Goal: Information Seeking & Learning: Find contact information

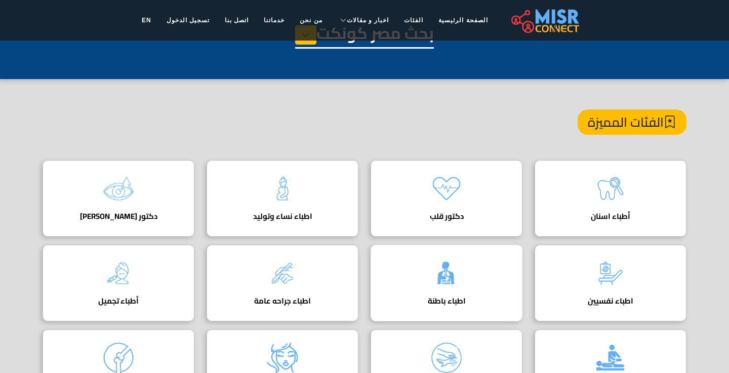
scroll to position [1, 0]
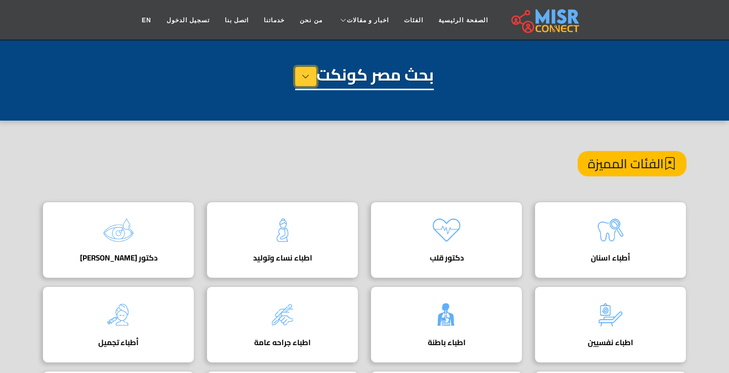
click at [304, 77] on icon at bounding box center [306, 76] width 8 height 15
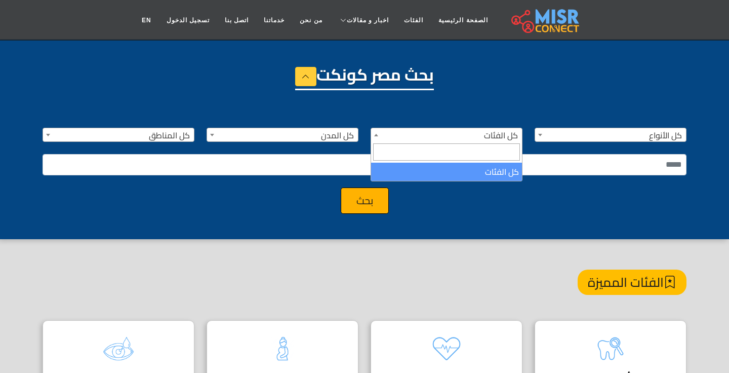
click at [479, 132] on span "كل الفئات" at bounding box center [446, 135] width 151 height 14
click at [370, 123] on div "**********" at bounding box center [364, 164] width 656 height 98
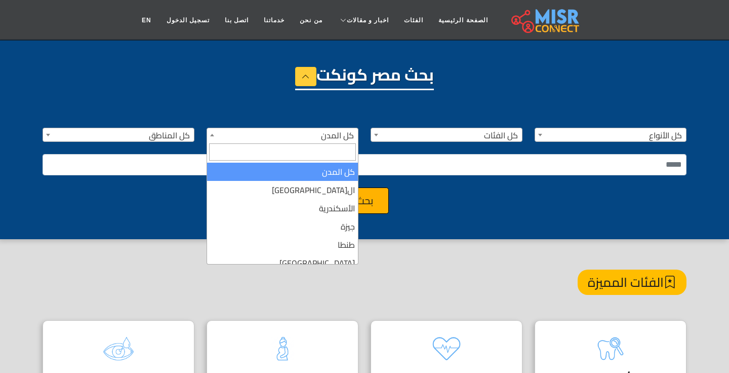
click at [328, 132] on span "كل المدن" at bounding box center [282, 135] width 151 height 14
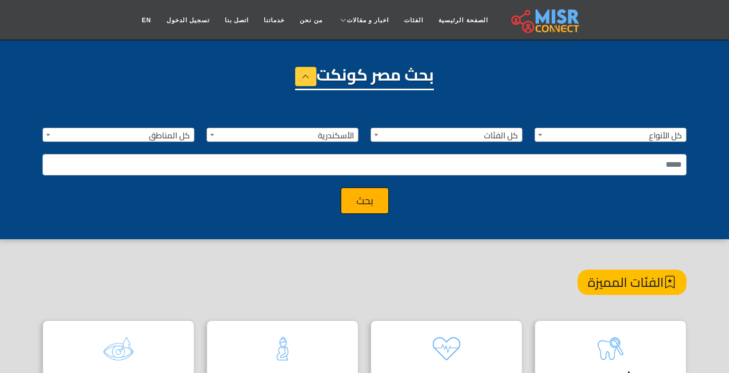
select select "*"
click at [364, 206] on button "بحث" at bounding box center [365, 200] width 48 height 26
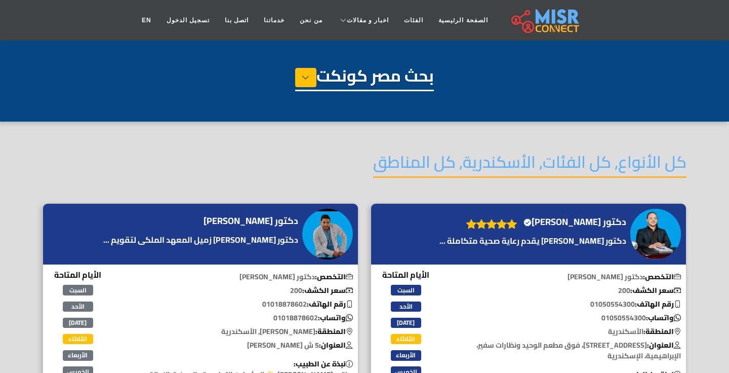
select select "*"
click at [601, 221] on h4 "دكتور [PERSON_NAME] Verified account" at bounding box center [575, 221] width 103 height 11
click at [307, 82] on icon at bounding box center [306, 77] width 8 height 15
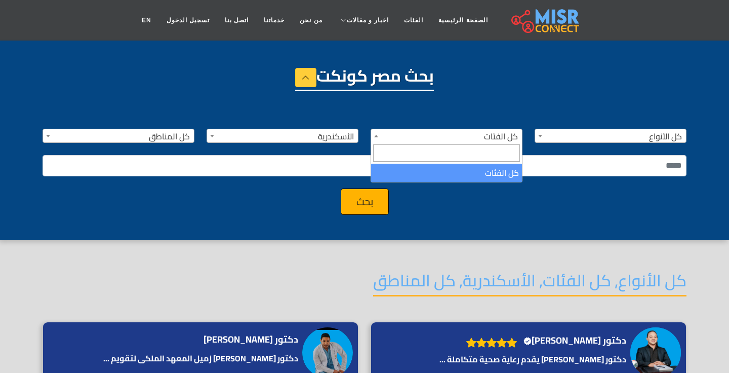
click at [426, 135] on span "كل الفئات" at bounding box center [446, 136] width 151 height 14
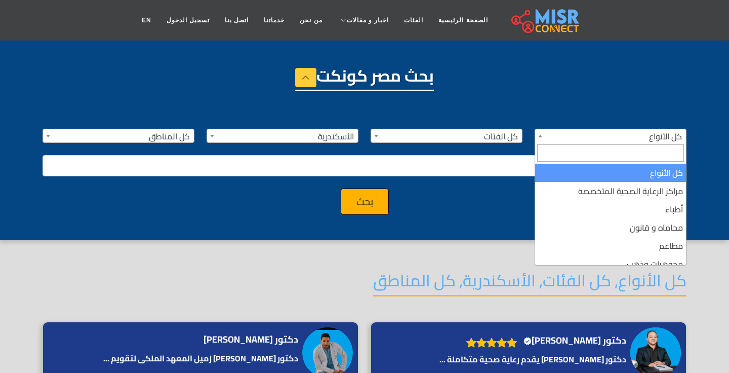
click at [613, 139] on span "كل الأنواع" at bounding box center [610, 136] width 151 height 14
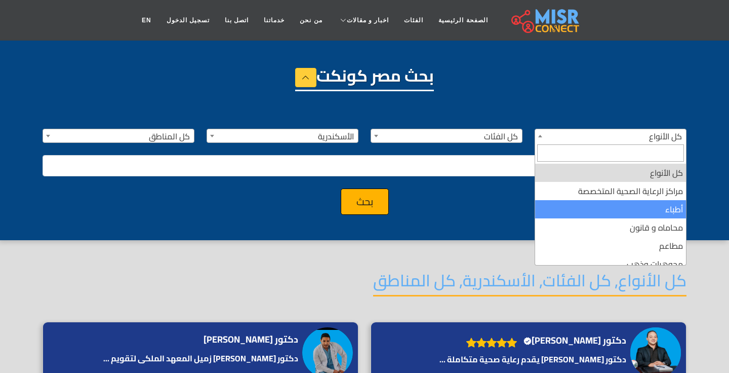
select select "*****"
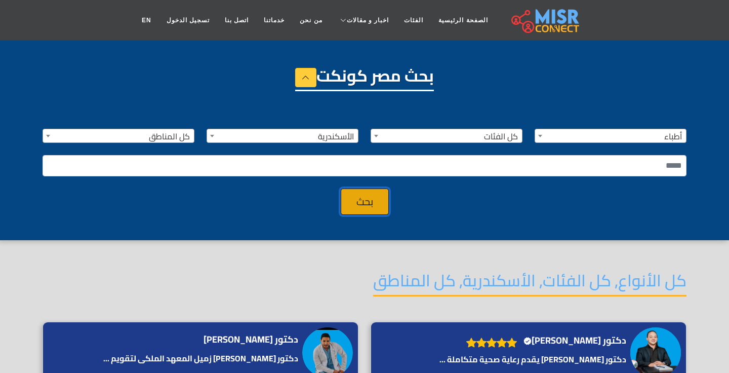
click at [370, 207] on button "بحث" at bounding box center [365, 201] width 48 height 26
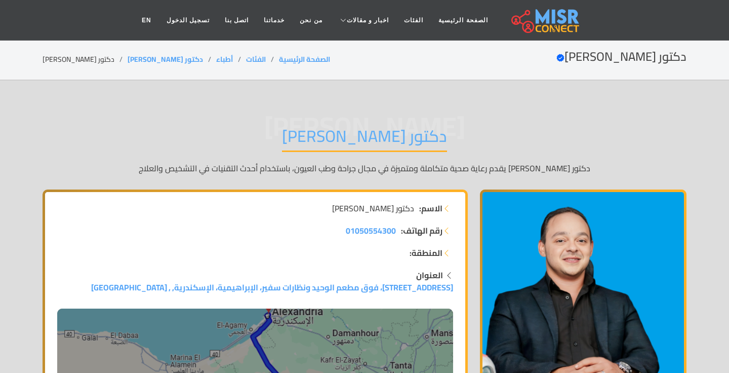
click at [433, 142] on h1 "دكتور شهاب الدين أمجد دويدار" at bounding box center [364, 139] width 165 height 26
copy div "دكتور شهاب الدين أمجد دويدار"
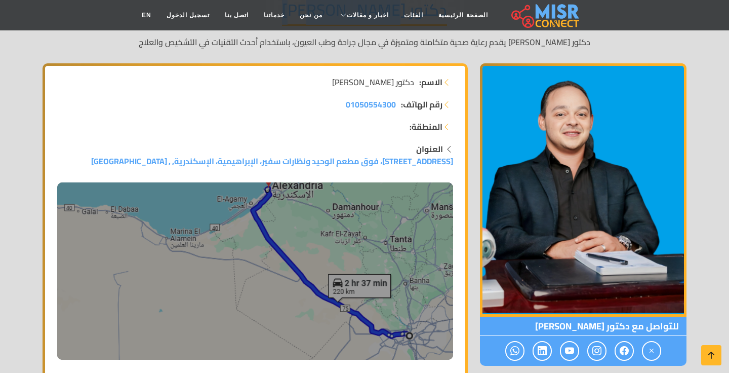
scroll to position [103, 0]
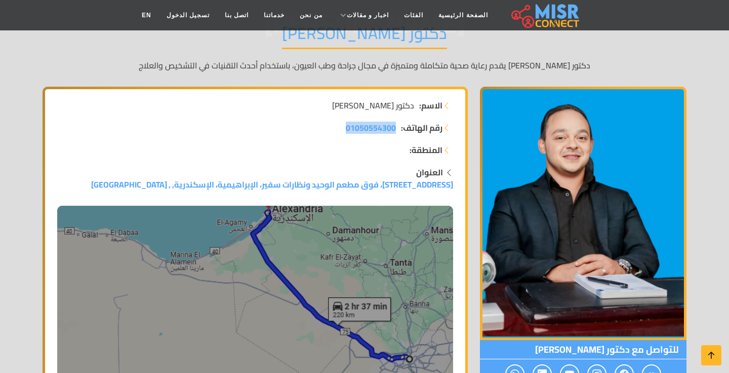
drag, startPoint x: 321, startPoint y: 127, endPoint x: 396, endPoint y: 127, distance: 75.0
click at [396, 127] on li "رقم الهاتف: 01050554300" at bounding box center [255, 128] width 396 height 12
copy span "01050554300"
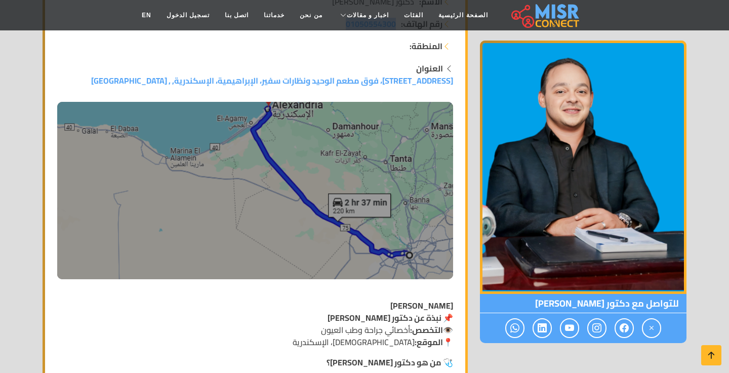
scroll to position [440, 0]
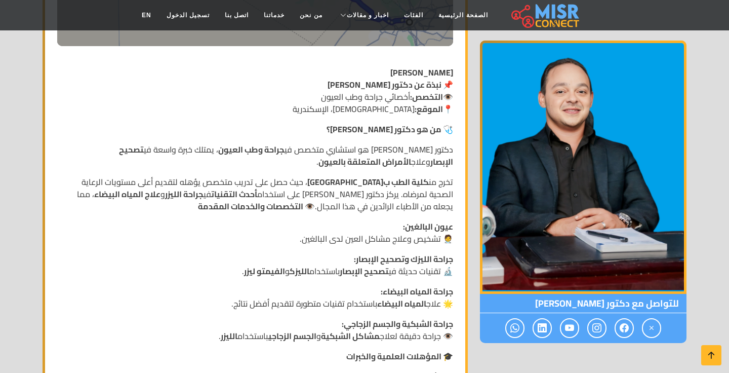
drag, startPoint x: 408, startPoint y: 97, endPoint x: 271, endPoint y: 97, distance: 136.2
click at [271, 97] on p "شهاب الدين أمجد دويدار 📌 نبذة عن دكتور شهاب الدين أمجد دويدار 👁️ التخصص: أخصائي…" at bounding box center [255, 90] width 396 height 49
copy p "أخصائي جراحة وطب العيون"
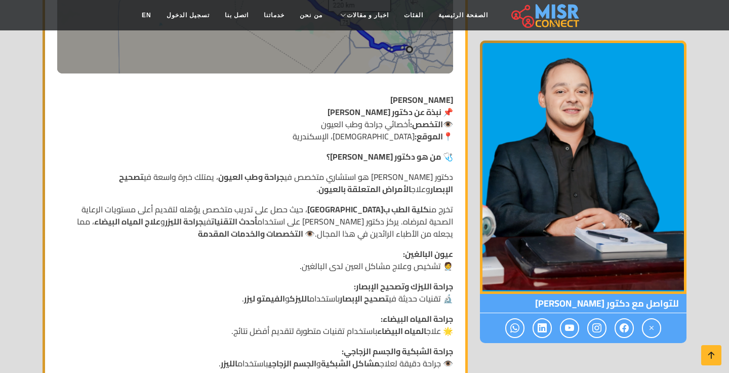
scroll to position [411, 0]
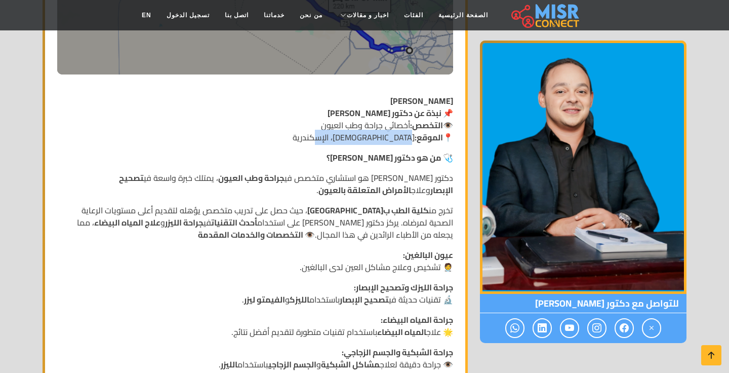
drag, startPoint x: 414, startPoint y: 139, endPoint x: 225, endPoint y: 139, distance: 188.4
click at [225, 139] on p "شهاب الدين أمجد دويدار 📌 نبذة عن دكتور شهاب الدين أمجد دويدار 👁️ التخصص: أخصائي…" at bounding box center [255, 119] width 396 height 49
copy p "[DEMOGRAPHIC_DATA]، الإسكندرية"
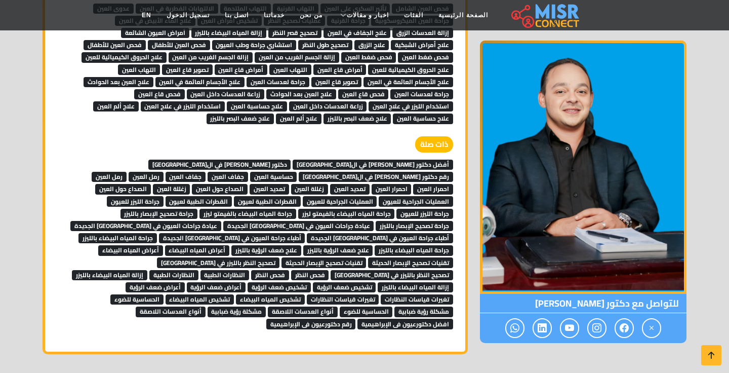
scroll to position [1099, 0]
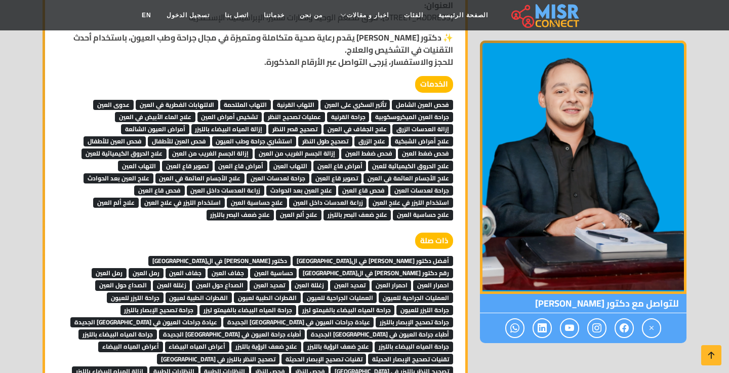
click at [380, 126] on span "علاج الجفاف في العين" at bounding box center [357, 129] width 67 height 10
click at [300, 317] on span "عيادة جراحات العيون في مصر الجديدة" at bounding box center [298, 322] width 151 height 10
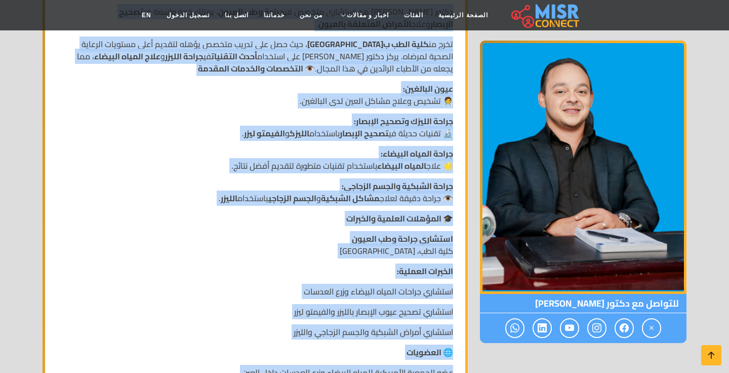
scroll to position [691, 0]
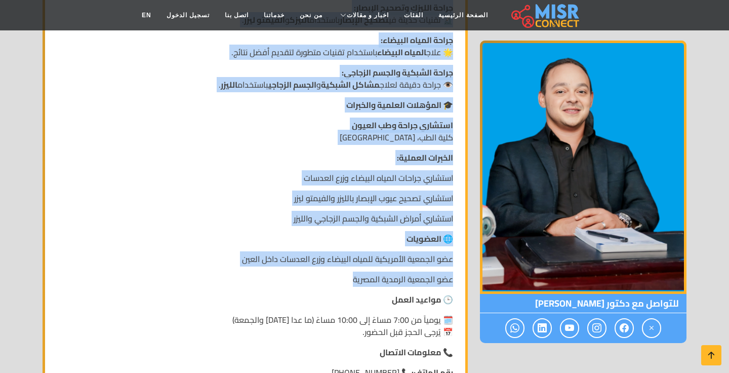
drag, startPoint x: 453, startPoint y: 146, endPoint x: 262, endPoint y: 292, distance: 240.3
click at [262, 292] on div "شهاب الدين أمجد دويدار 📌 نبذة عن دكتور شهاب الدين أمجد دويدار 👁️ التخصص: أخصائي…" at bounding box center [255, 145] width 408 height 677
copy div "🩺 من هو دكتور شهاب الدين دويدار؟ دكتور شهاب الدين أمجد دويدار هو استشاري متخصص …"
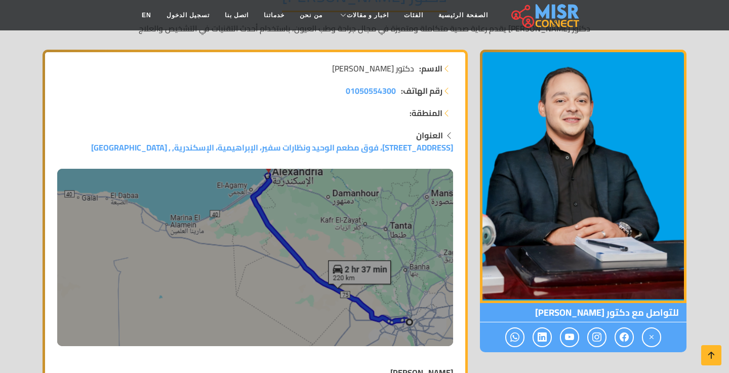
scroll to position [0, 0]
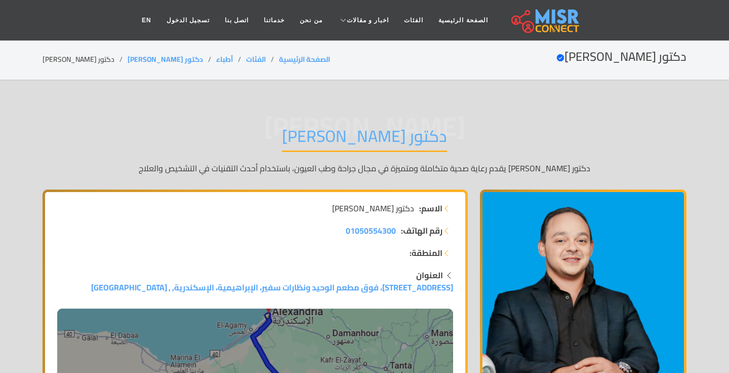
click at [536, 22] on img at bounding box center [546, 20] width 68 height 25
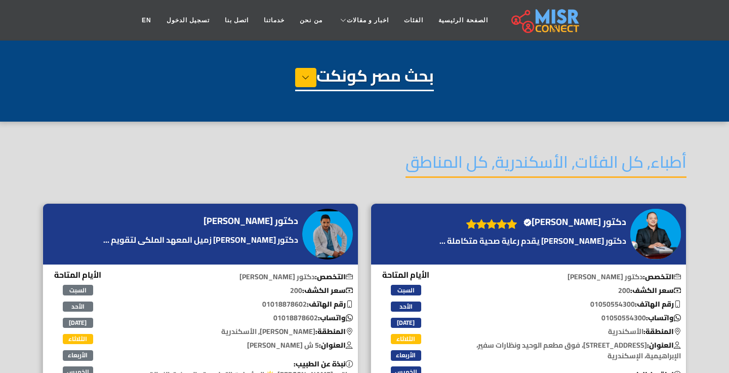
select select "*****"
select select "*"
click at [308, 77] on button at bounding box center [305, 77] width 21 height 19
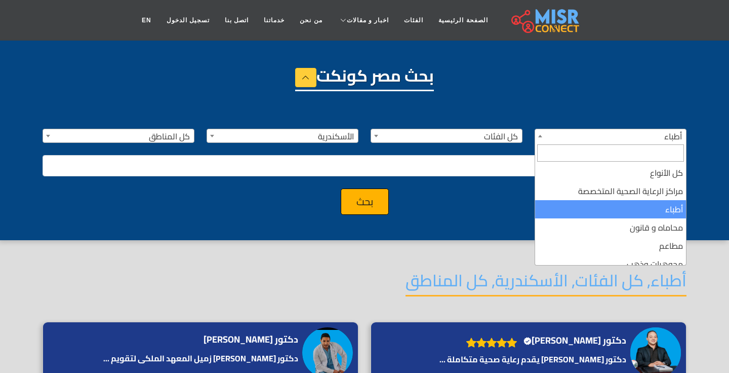
click at [650, 131] on span "أطباء" at bounding box center [610, 136] width 151 height 14
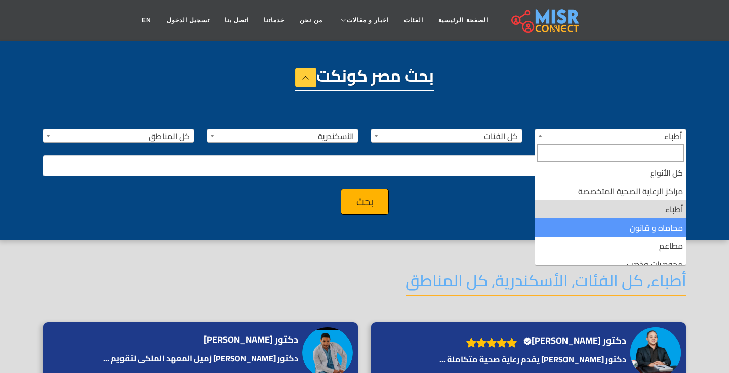
select select "**********"
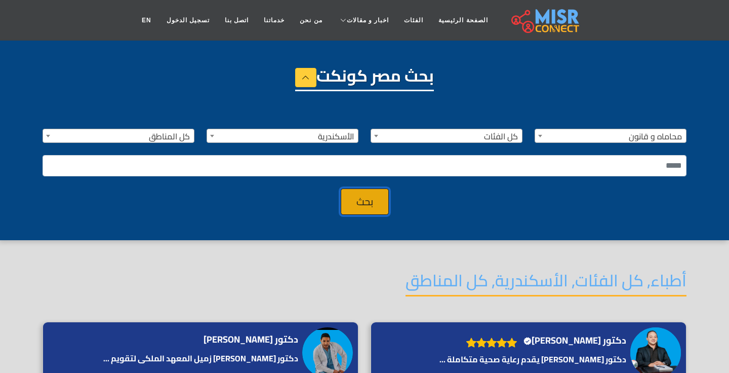
click at [367, 203] on button "بحث" at bounding box center [365, 201] width 48 height 26
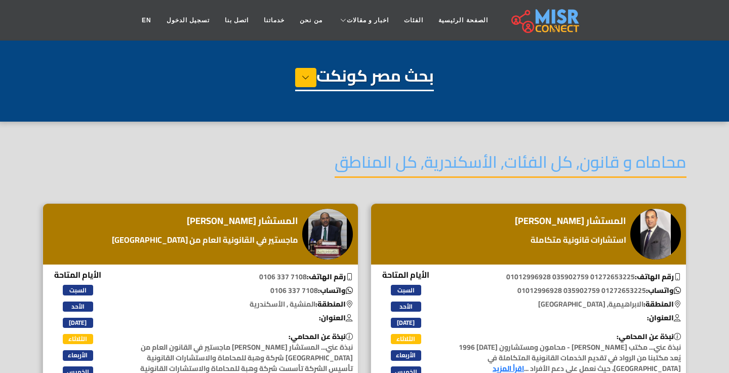
select select "**********"
select select "*"
click at [299, 81] on button at bounding box center [305, 77] width 21 height 19
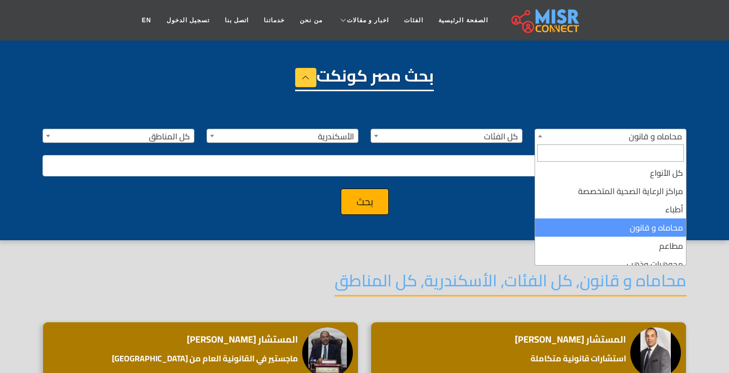
click at [594, 135] on span "محاماه و قانون" at bounding box center [610, 136] width 151 height 14
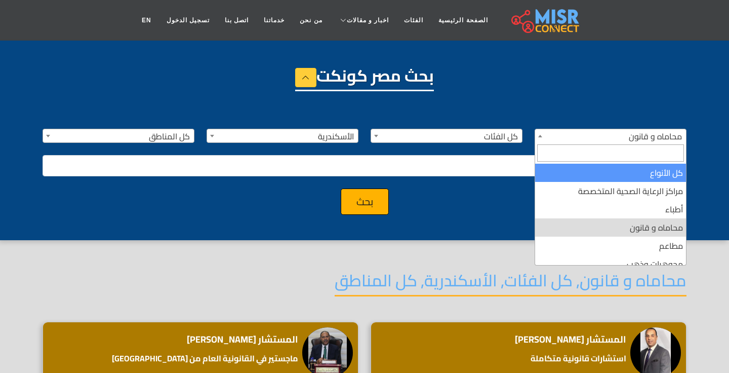
select select "***"
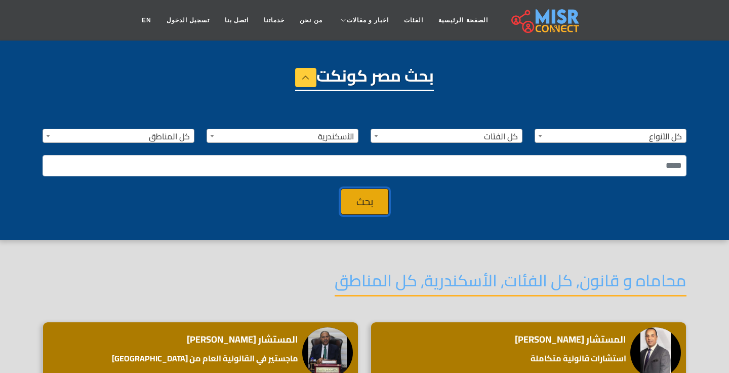
click at [361, 202] on button "بحث" at bounding box center [365, 201] width 48 height 26
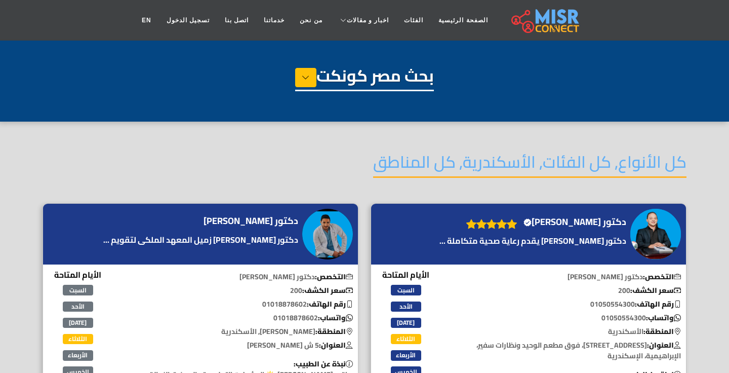
select select "*"
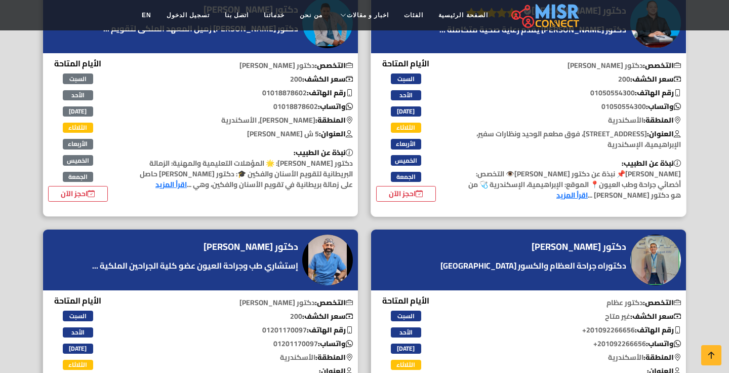
scroll to position [149, 0]
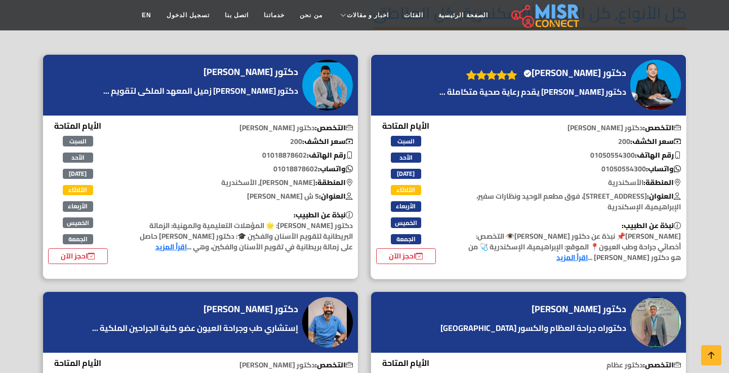
click at [573, 72] on h4 "دكتور [PERSON_NAME] Verified account" at bounding box center [575, 72] width 103 height 11
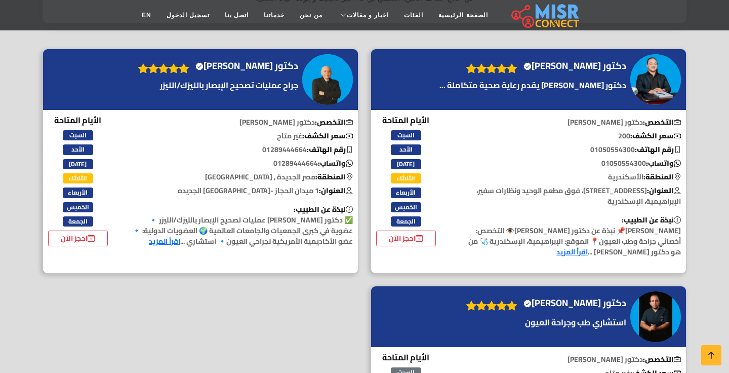
scroll to position [451, 0]
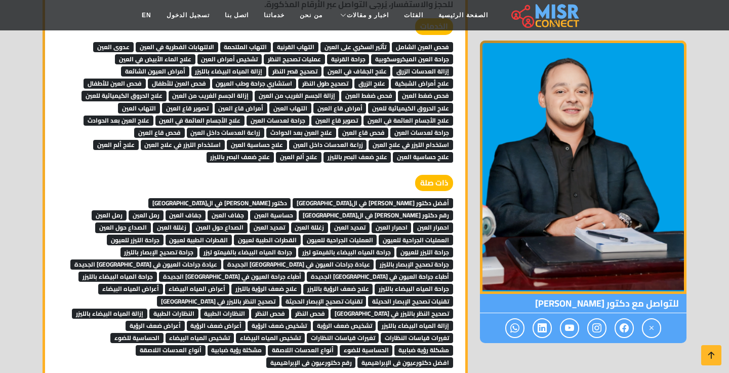
scroll to position [1184, 0]
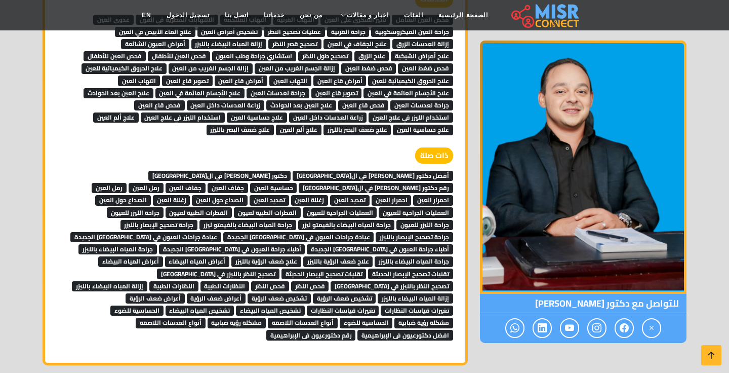
click at [311, 216] on link "جراحة المياه البيضاء بالفيمتو ليزر" at bounding box center [346, 223] width 97 height 15
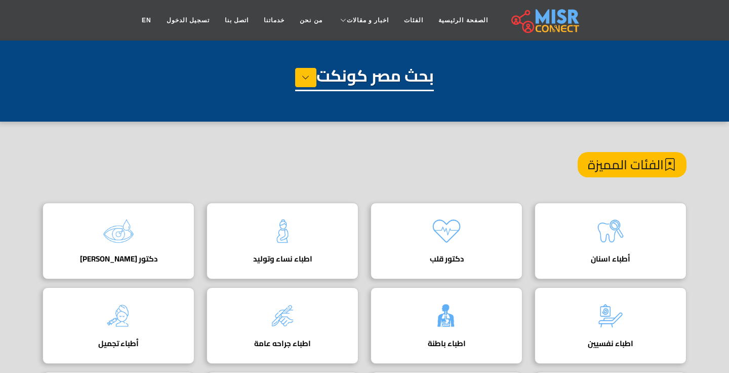
click at [311, 91] on div "بحث مصر كونكت" at bounding box center [365, 91] width 644 height 51
click at [306, 76] on icon at bounding box center [306, 77] width 8 height 15
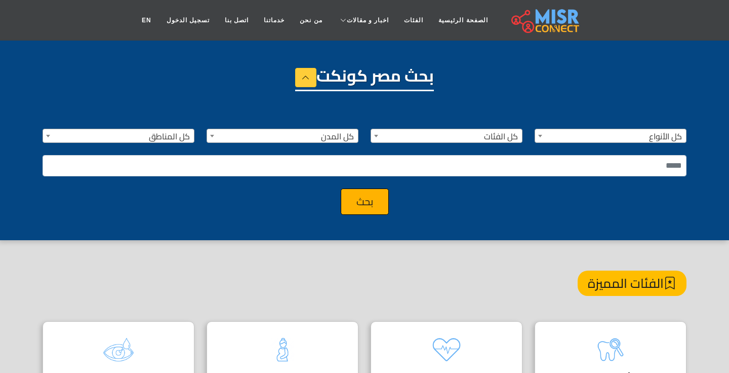
click at [576, 135] on span "كل الأنواع" at bounding box center [610, 136] width 151 height 14
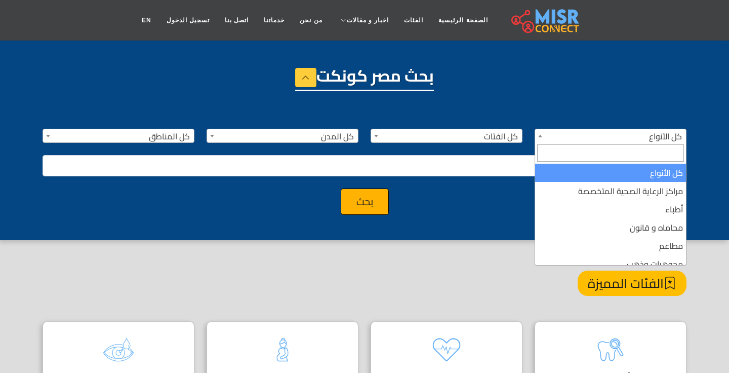
click at [289, 141] on span "كل المدن" at bounding box center [282, 136] width 151 height 14
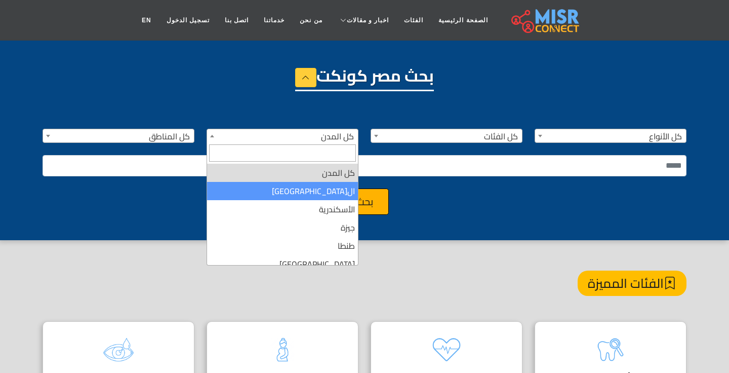
select select "*"
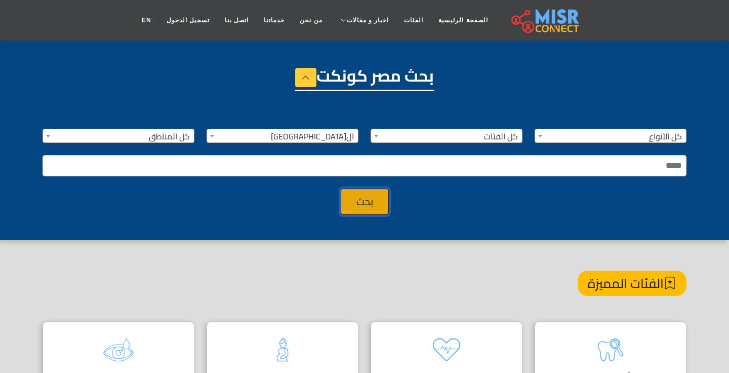
click at [356, 194] on button "بحث" at bounding box center [365, 201] width 48 height 26
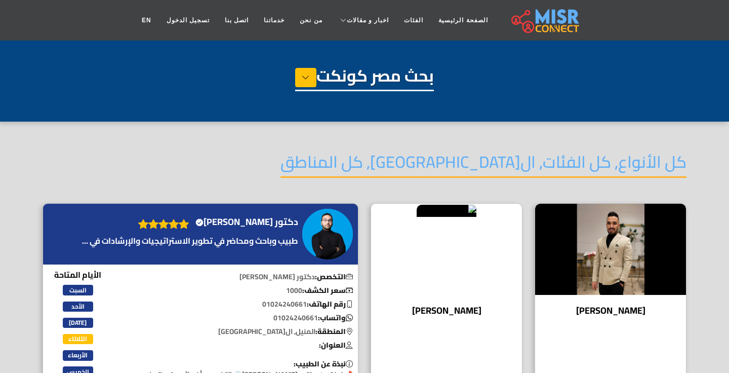
select select "*"
click at [512, 26] on img at bounding box center [546, 20] width 68 height 25
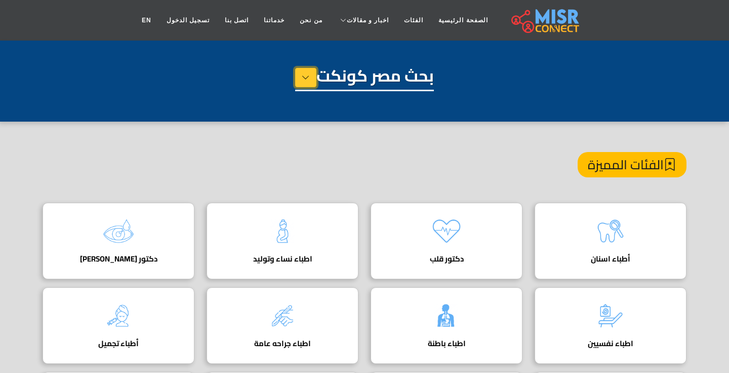
click at [313, 75] on button at bounding box center [305, 77] width 21 height 19
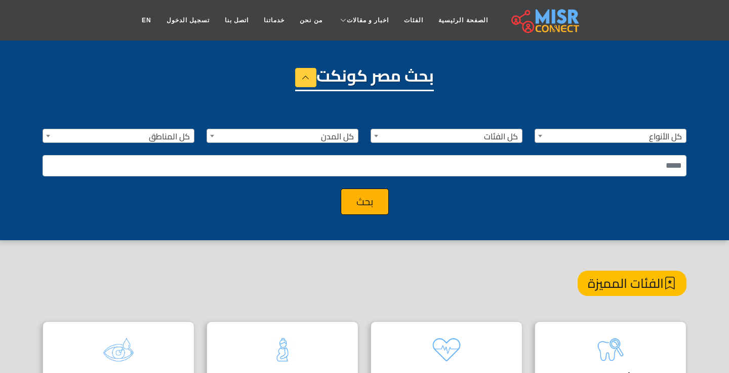
click at [614, 130] on span "كل الأنواع" at bounding box center [610, 136] width 151 height 14
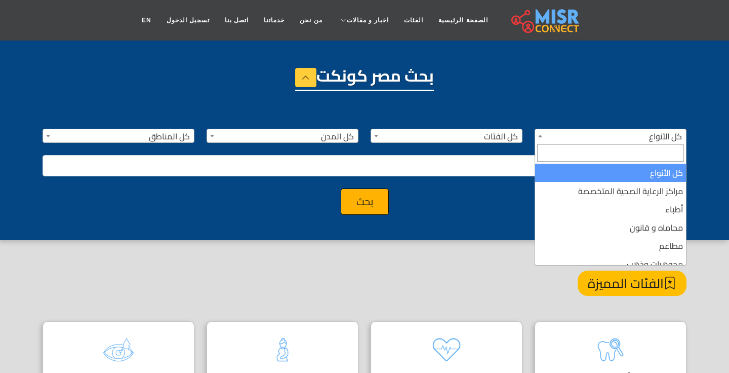
click at [460, 128] on div "**********" at bounding box center [364, 165] width 656 height 98
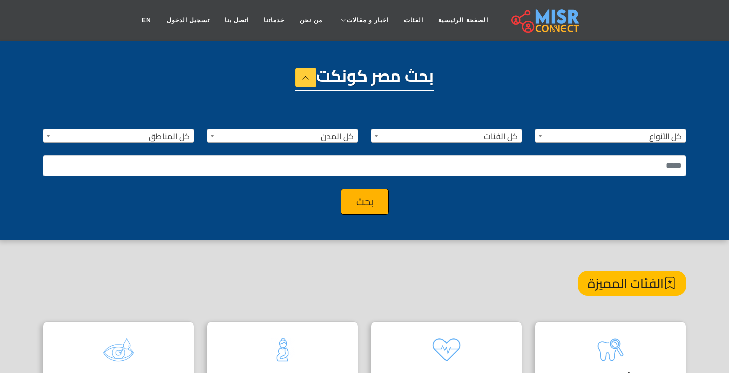
click at [422, 138] on span "كل الفئات" at bounding box center [446, 136] width 151 height 14
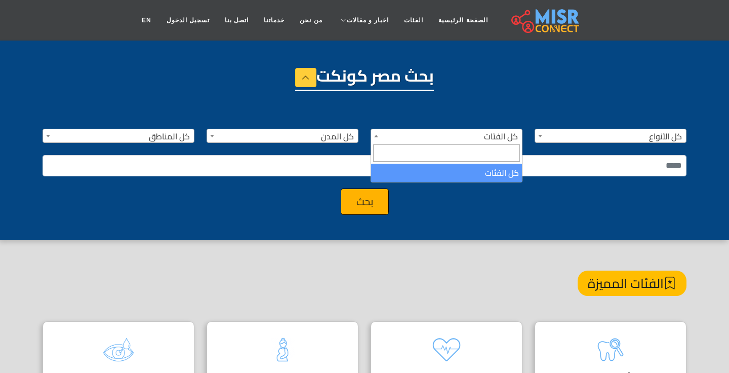
click at [246, 124] on div "**********" at bounding box center [364, 165] width 656 height 98
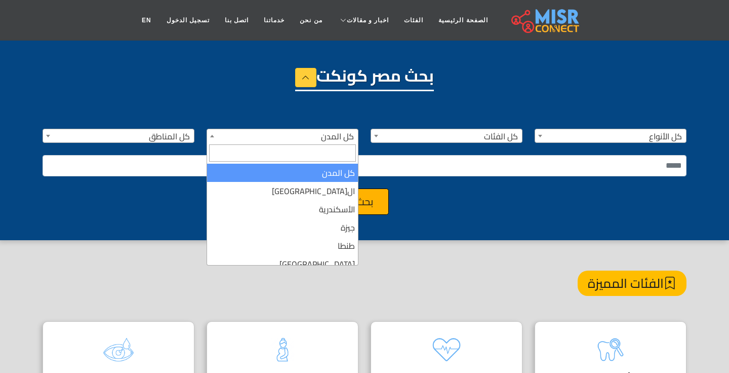
click at [295, 129] on span "كل المدن" at bounding box center [282, 136] width 151 height 14
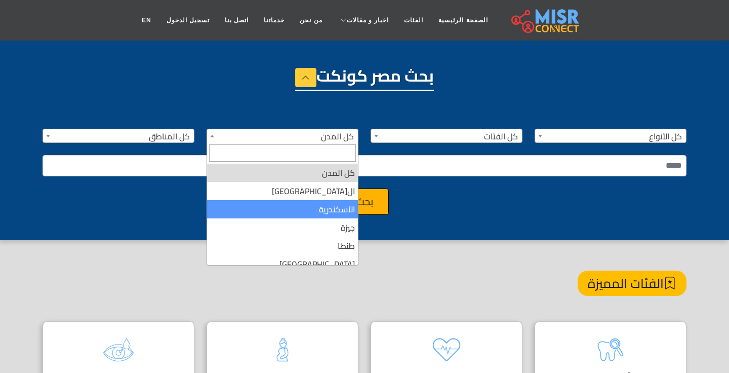
drag, startPoint x: 336, startPoint y: 188, endPoint x: 340, endPoint y: 209, distance: 21.2
select select "*"
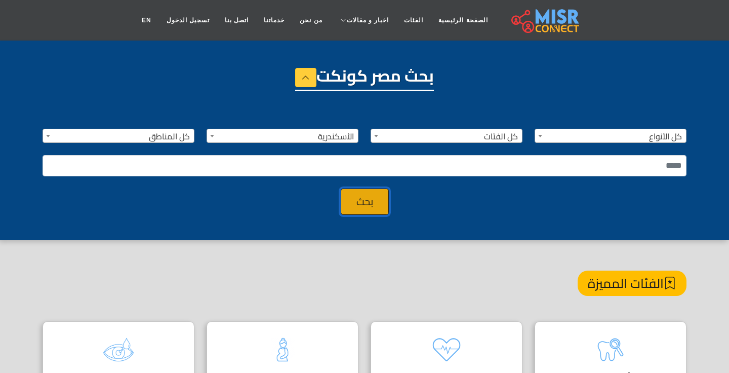
click at [353, 208] on button "بحث" at bounding box center [365, 201] width 48 height 26
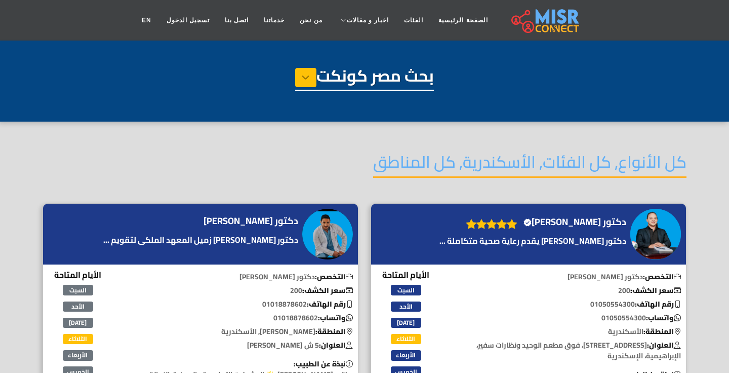
select select "*"
click at [523, 22] on img at bounding box center [546, 20] width 68 height 25
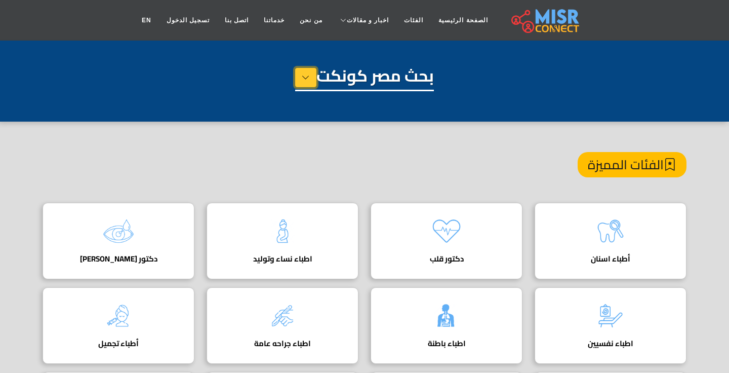
click at [314, 77] on button at bounding box center [305, 77] width 21 height 19
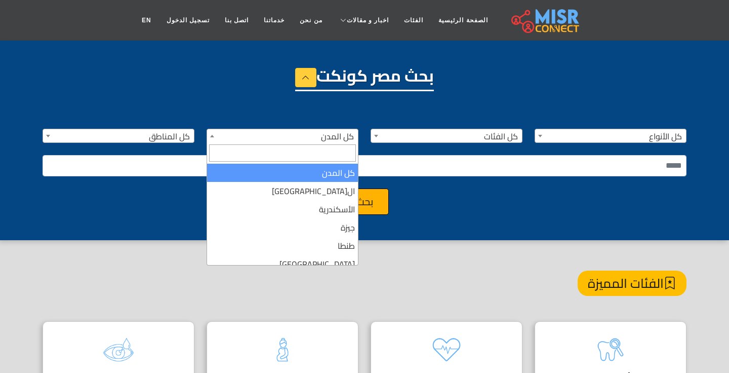
click at [343, 139] on span "كل المدن" at bounding box center [282, 136] width 151 height 14
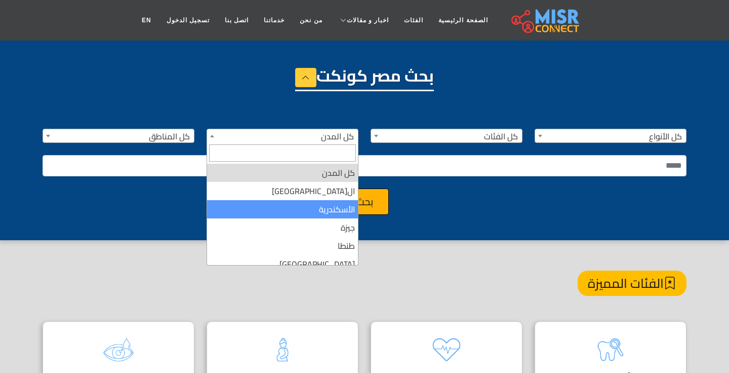
select select "*"
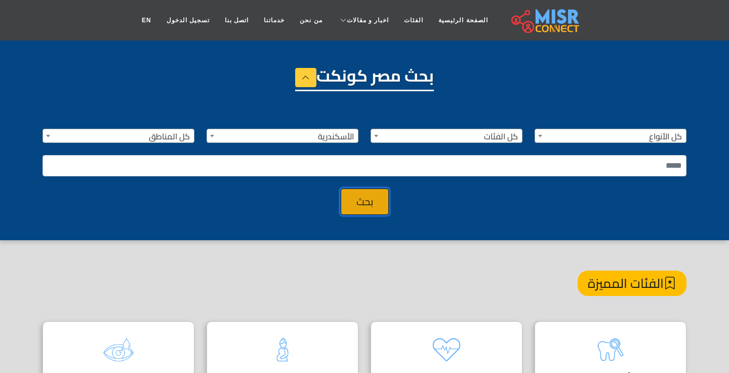
click at [368, 208] on button "بحث" at bounding box center [365, 201] width 48 height 26
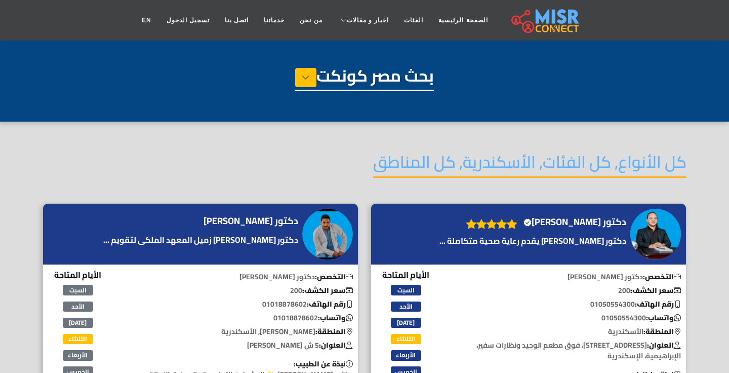
select select "*"
click at [305, 85] on button at bounding box center [305, 77] width 21 height 19
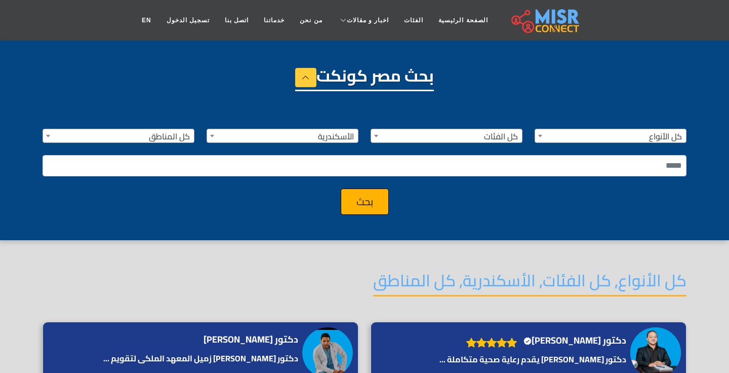
click at [618, 131] on span "كل الأنواع" at bounding box center [610, 136] width 151 height 14
click at [552, 131] on span "أطباء" at bounding box center [610, 136] width 151 height 14
click at [639, 144] on div "**********" at bounding box center [364, 165] width 656 height 98
click at [641, 141] on span "كل الأنواع" at bounding box center [610, 136] width 151 height 14
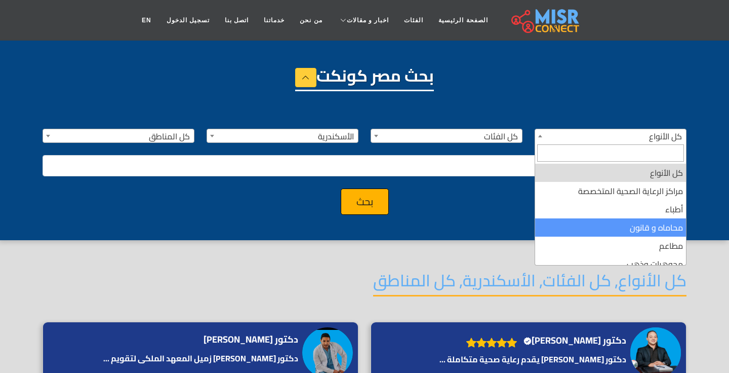
scroll to position [409, 0]
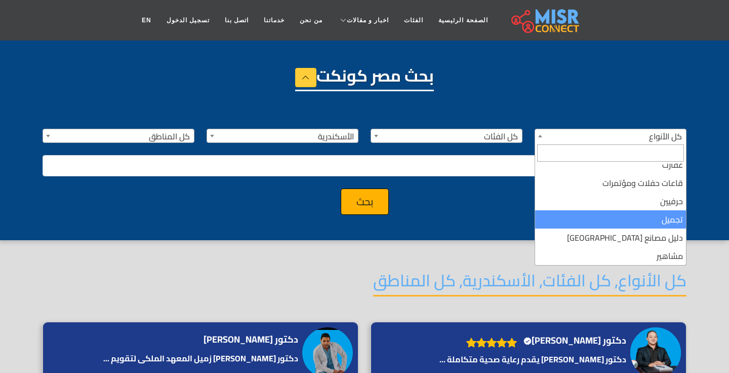
select select "**********"
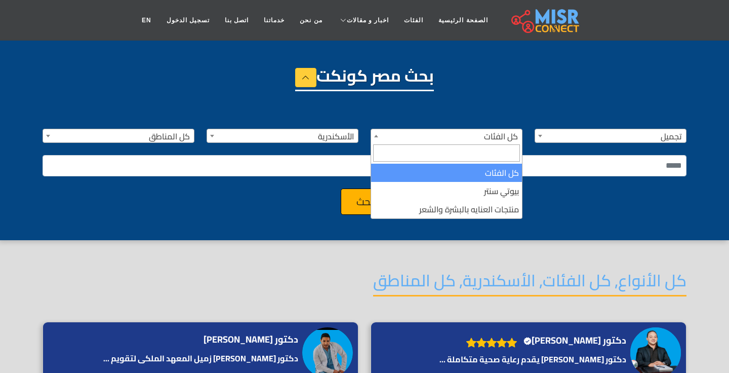
click at [453, 141] on span "كل الفئات" at bounding box center [446, 136] width 151 height 14
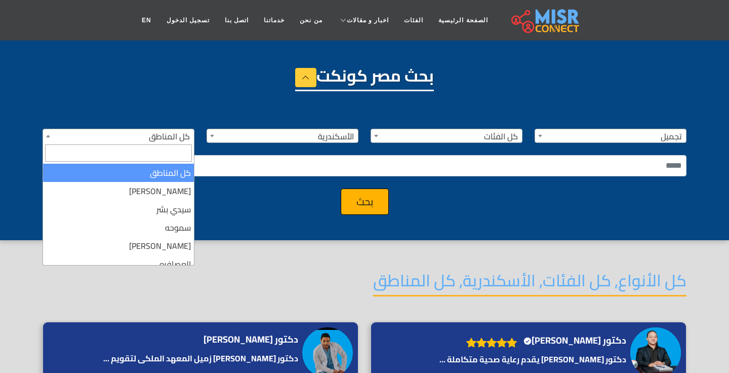
click at [151, 141] on span "كل المناطق" at bounding box center [118, 136] width 151 height 14
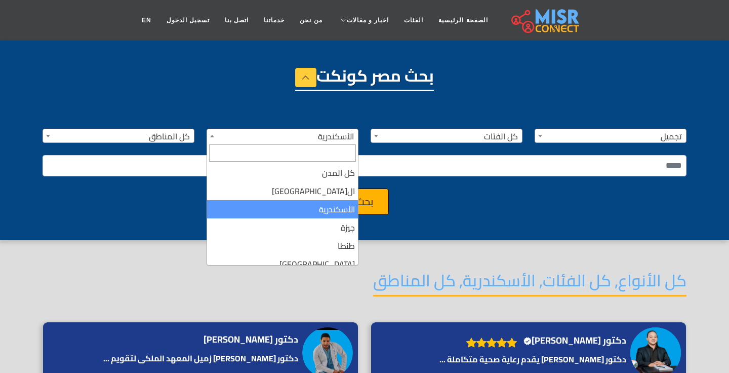
click at [317, 129] on span "الأسكندرية" at bounding box center [282, 136] width 151 height 14
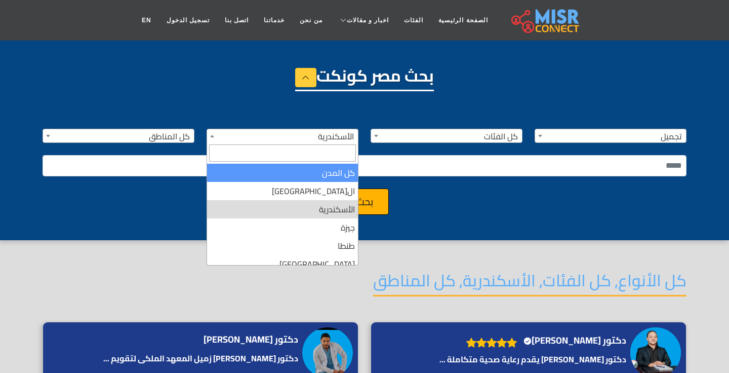
select select "***"
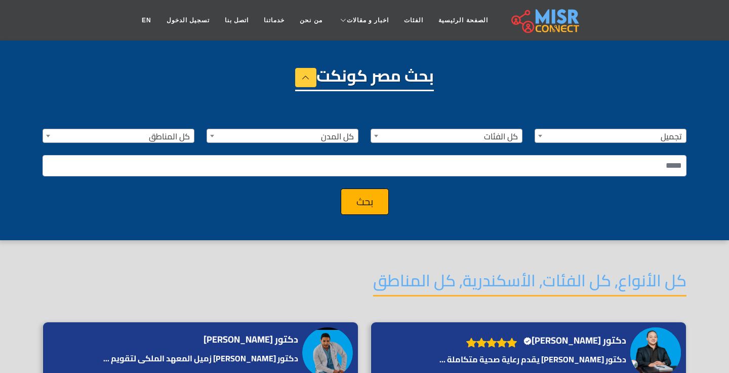
click at [165, 144] on div "**********" at bounding box center [364, 165] width 656 height 98
click at [165, 142] on span "كل المناطق" at bounding box center [118, 136] width 151 height 14
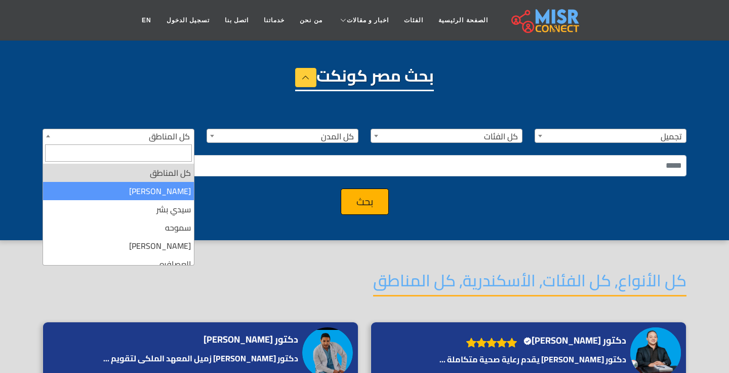
select select "**"
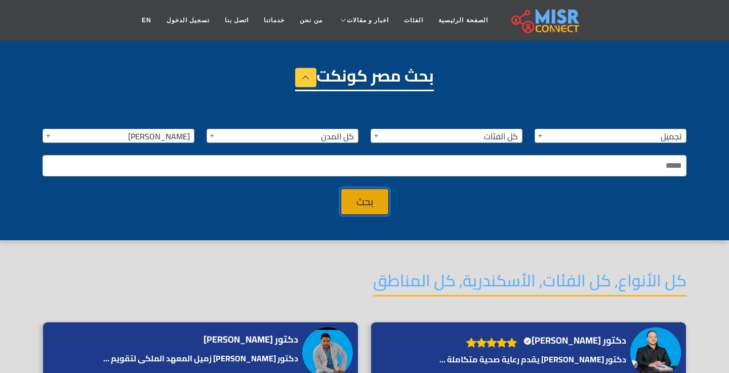
click at [366, 193] on button "بحث" at bounding box center [365, 201] width 48 height 26
click at [623, 133] on span "تجميل" at bounding box center [610, 136] width 151 height 14
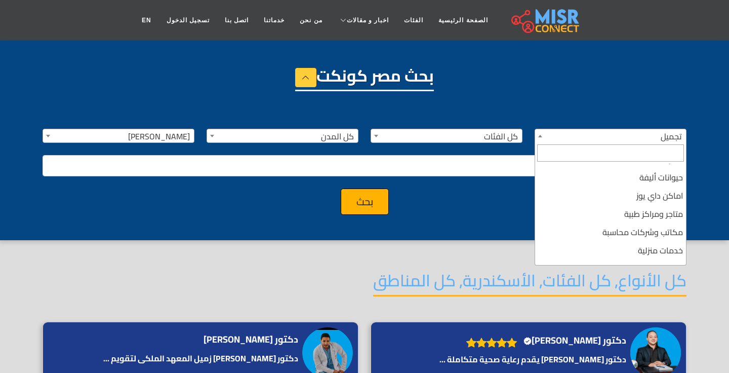
scroll to position [0, 0]
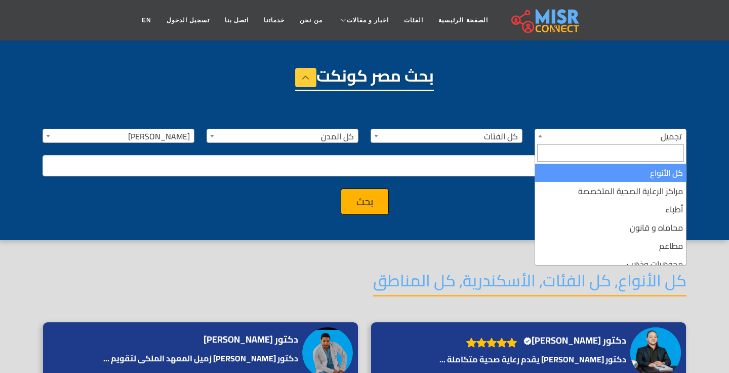
select select "***"
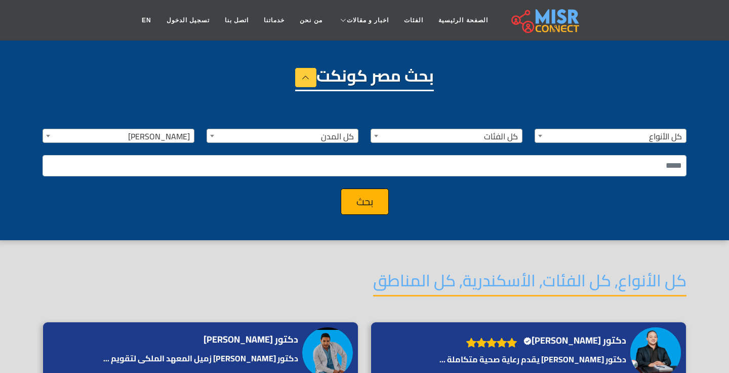
click at [176, 141] on span "العجمي" at bounding box center [118, 136] width 151 height 14
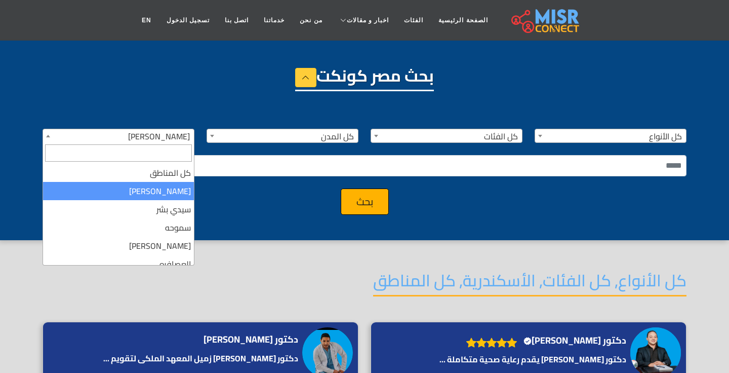
drag, startPoint x: 187, startPoint y: 192, endPoint x: 264, endPoint y: 192, distance: 77.0
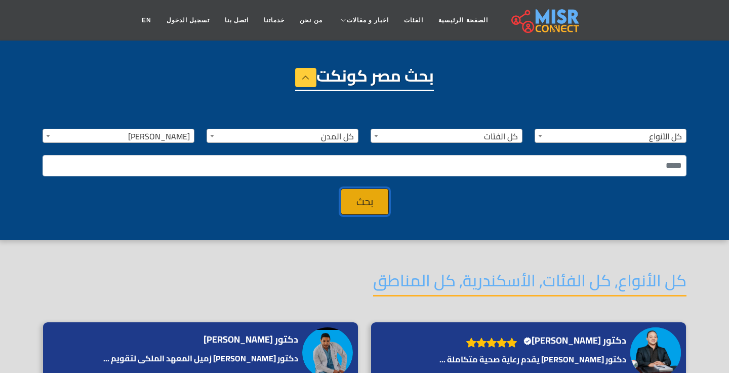
click at [381, 201] on button "بحث" at bounding box center [365, 201] width 48 height 26
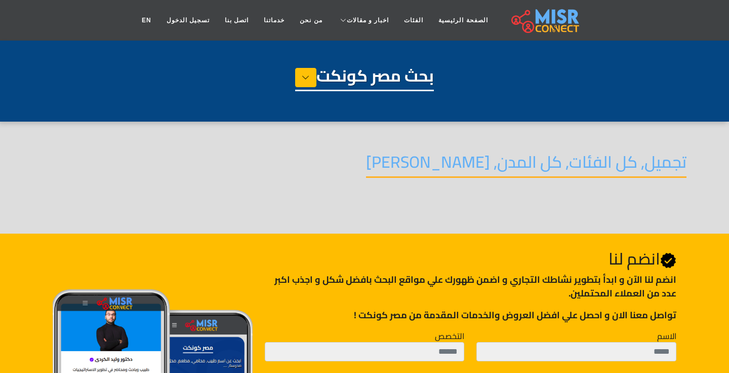
select select "**********"
select select
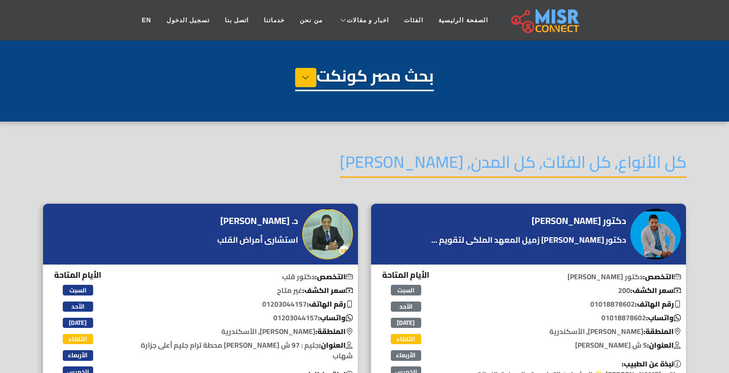
select select
click at [295, 88] on h1 "بحث مصر كونكت" at bounding box center [364, 78] width 139 height 25
click at [302, 87] on h1 "بحث مصر كونكت" at bounding box center [364, 78] width 139 height 25
click at [304, 82] on icon at bounding box center [306, 77] width 8 height 15
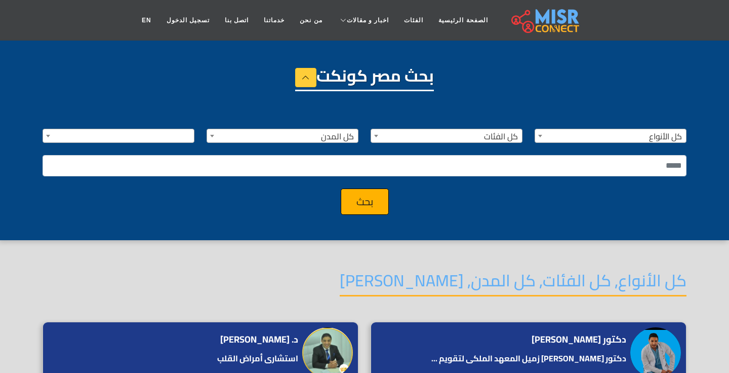
click at [195, 144] on div "**********" at bounding box center [364, 165] width 656 height 98
click at [178, 137] on span at bounding box center [119, 136] width 152 height 14
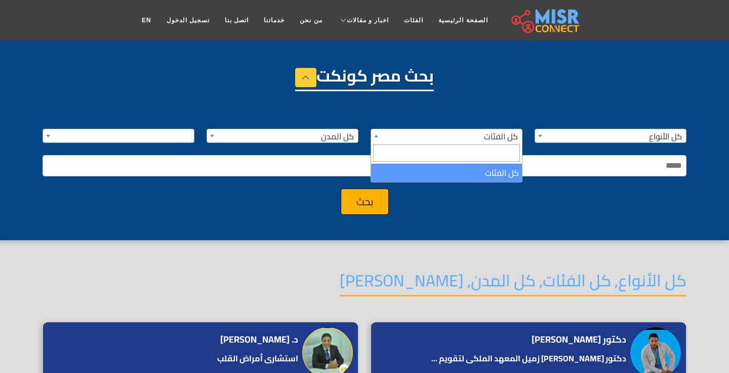
click at [490, 130] on span "كل الفئات" at bounding box center [446, 136] width 151 height 14
click at [578, 19] on nav "الصفحة الرئيسية الفئات اخبار و مقالات أخبار الرياضة حوادث أخبار دينية اخبار طبي…" at bounding box center [364, 20] width 461 height 35
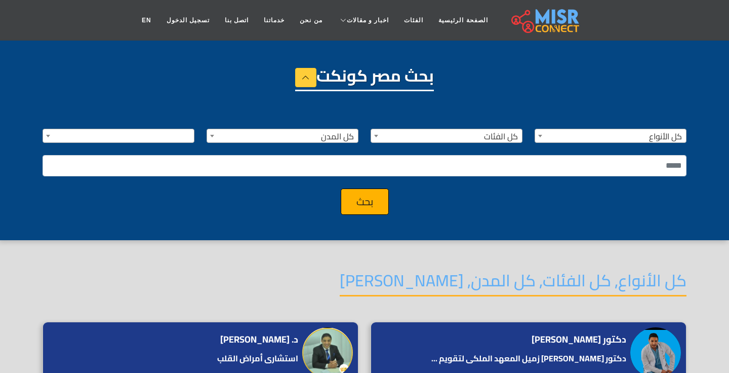
click at [535, 25] on img at bounding box center [546, 20] width 68 height 25
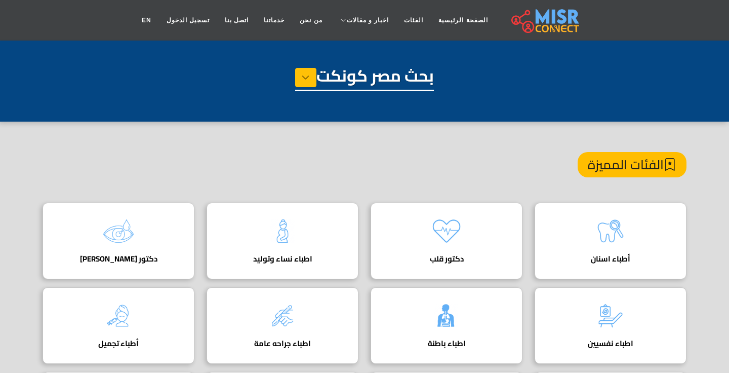
click at [282, 77] on div "بحث مصر كونكت" at bounding box center [365, 91] width 644 height 51
click at [302, 77] on icon at bounding box center [306, 77] width 8 height 15
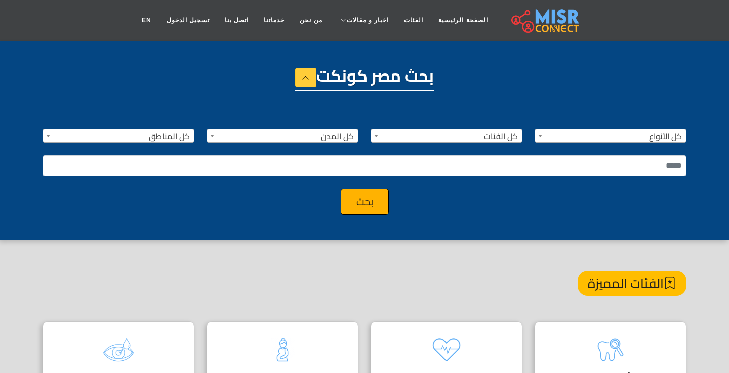
click at [460, 141] on span "كل الفئات" at bounding box center [446, 136] width 151 height 14
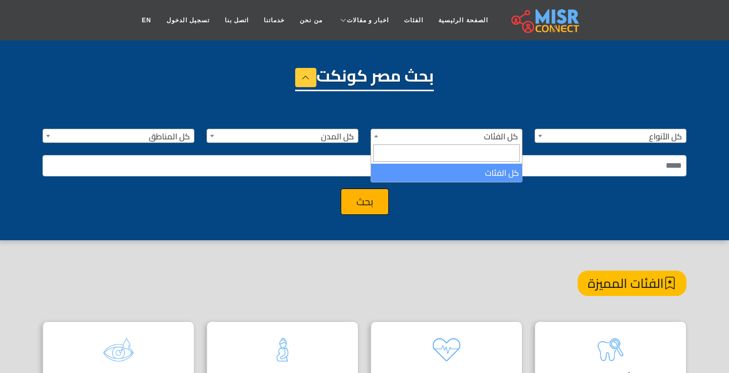
click at [592, 141] on span "كل الأنواع" at bounding box center [610, 136] width 151 height 14
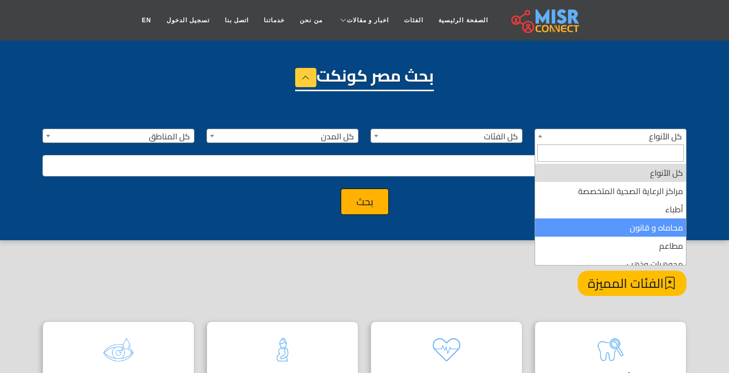
select select "**********"
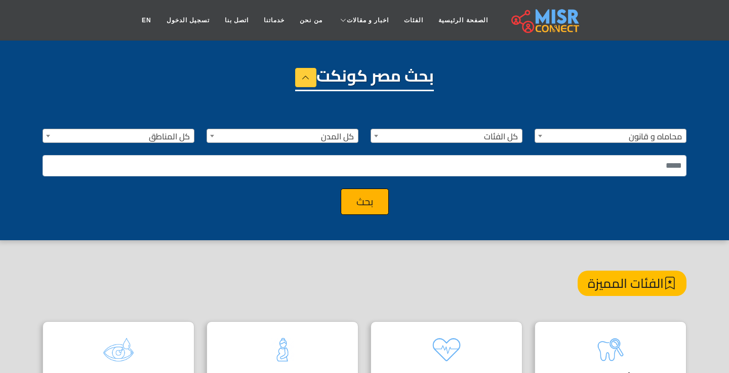
click at [332, 141] on span "كل المدن" at bounding box center [282, 136] width 151 height 14
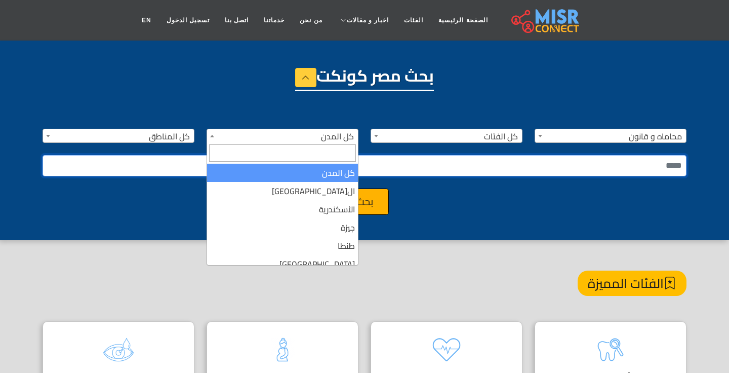
click at [193, 156] on input "text" at bounding box center [365, 165] width 644 height 21
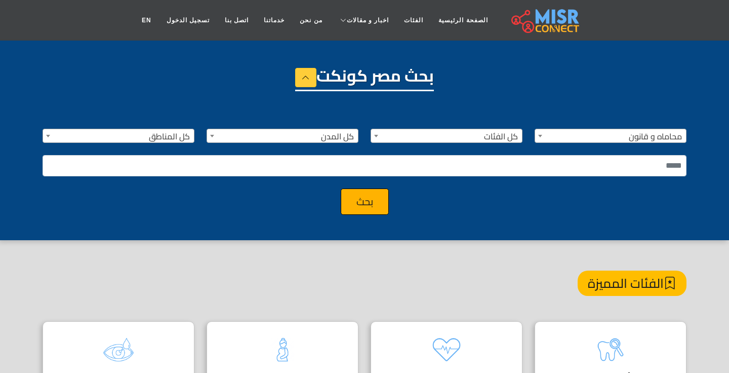
click at [183, 148] on div "**********" at bounding box center [364, 165] width 656 height 98
click at [182, 140] on span "كل المناطق" at bounding box center [118, 136] width 151 height 14
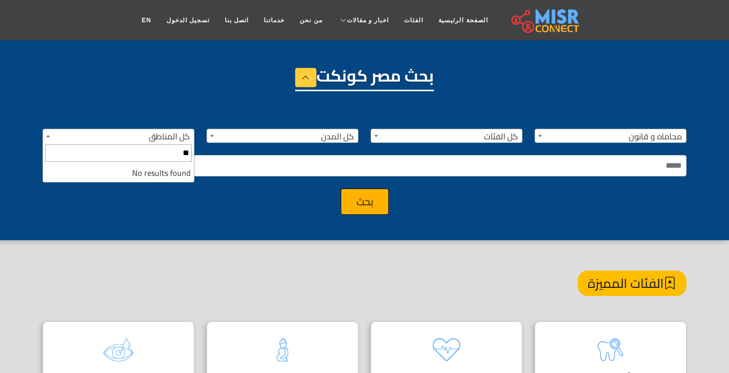
type input "*"
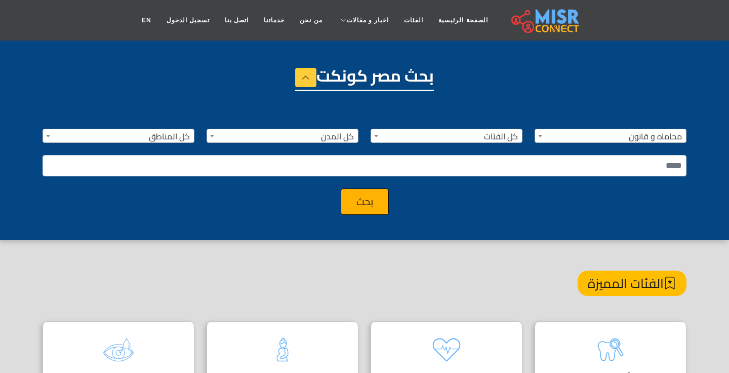
click at [169, 145] on div "**********" at bounding box center [364, 165] width 656 height 98
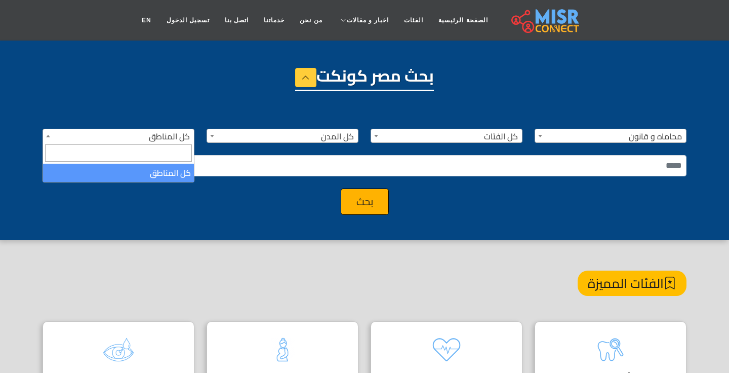
click at [174, 139] on span "كل المناطق" at bounding box center [118, 136] width 151 height 14
click at [259, 139] on span "كل المدن" at bounding box center [282, 136] width 151 height 14
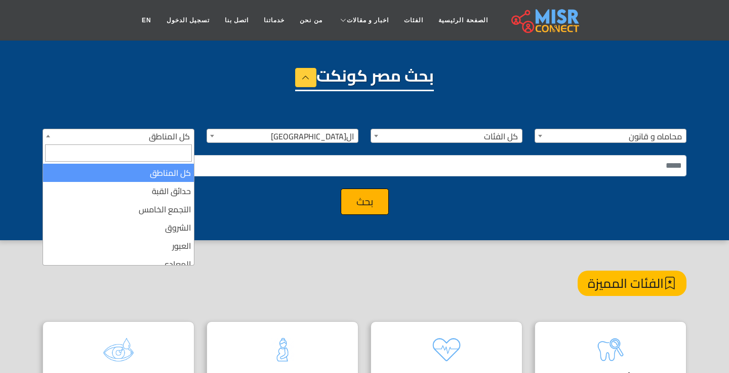
click at [171, 136] on span "كل المناطق" at bounding box center [118, 136] width 151 height 14
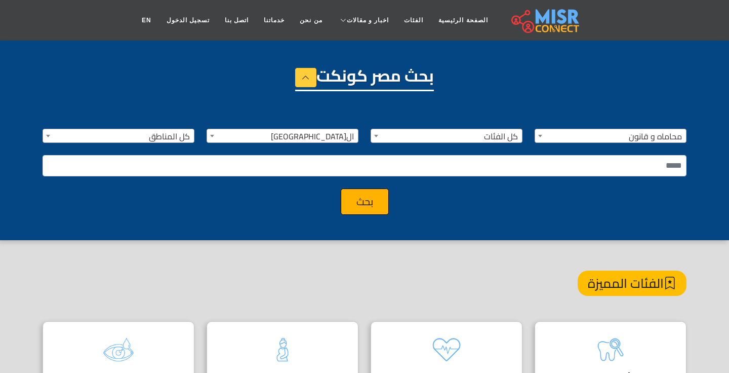
click at [270, 145] on div "**********" at bounding box center [364, 165] width 656 height 98
click at [296, 137] on span "القاهرة" at bounding box center [282, 136] width 151 height 14
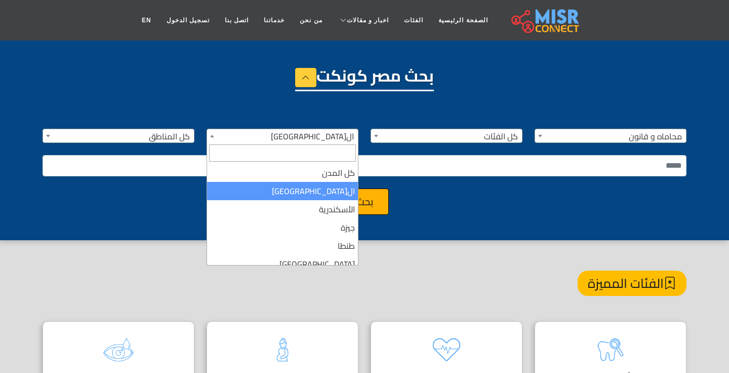
click at [315, 161] on input "Search" at bounding box center [282, 152] width 147 height 17
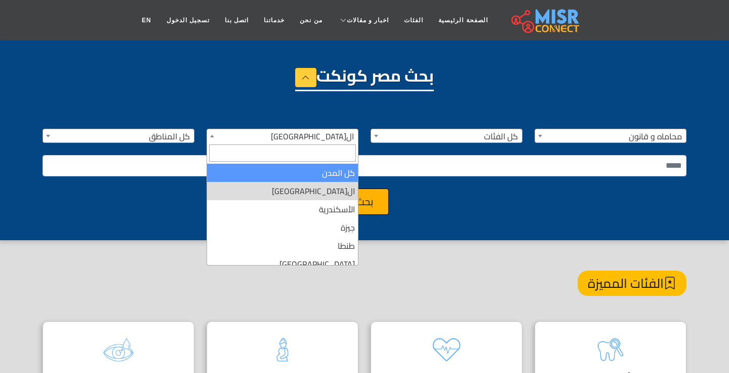
select select "***"
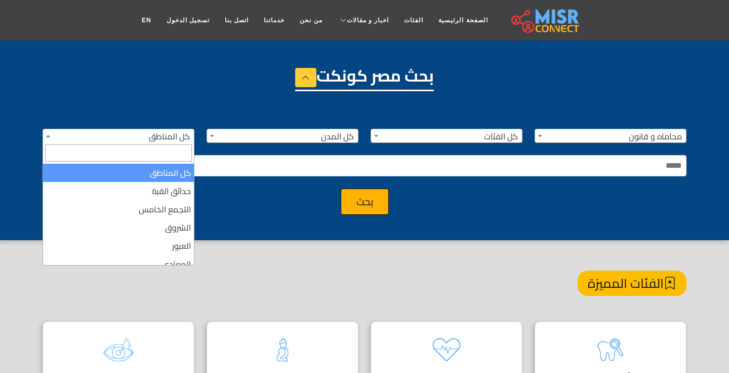
click at [164, 135] on span "كل المناطق" at bounding box center [118, 136] width 151 height 14
type input "*"
select select "*"
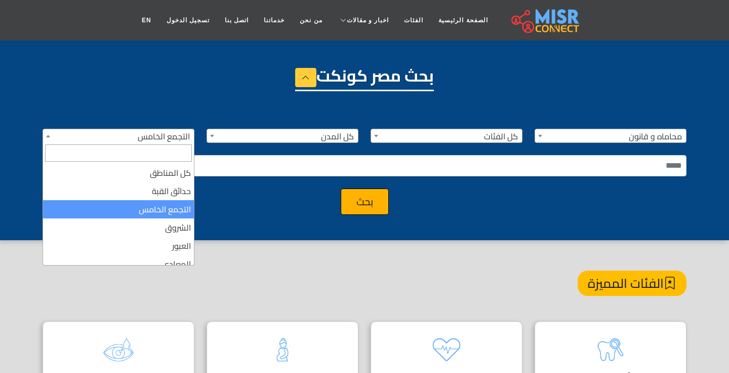
click at [182, 140] on span "التجمع الخامس" at bounding box center [118, 136] width 151 height 14
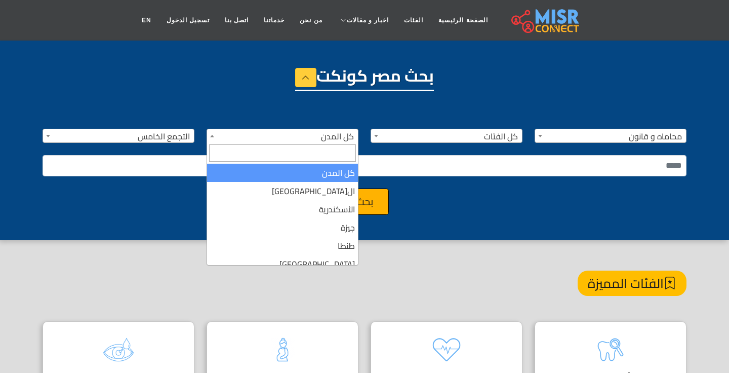
click at [238, 133] on span "كل المدن" at bounding box center [282, 136] width 151 height 14
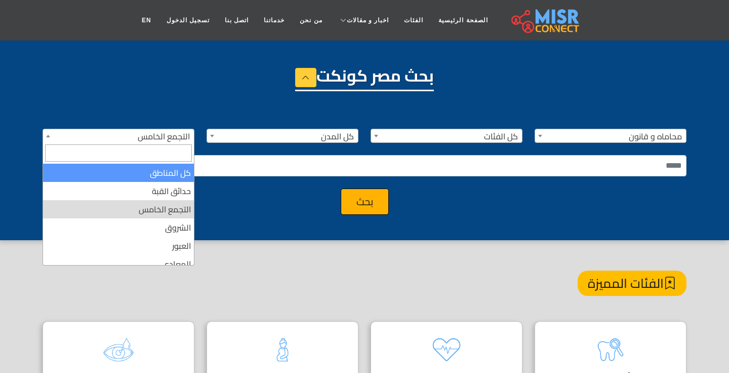
click at [298, 125] on div "**********" at bounding box center [364, 165] width 656 height 98
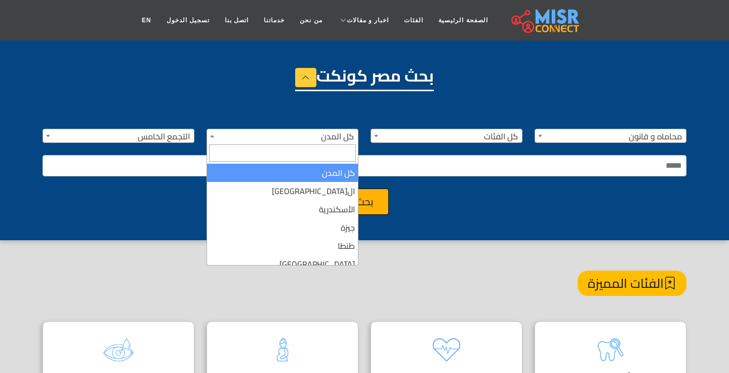
click at [298, 131] on span "كل المدن" at bounding box center [282, 136] width 151 height 14
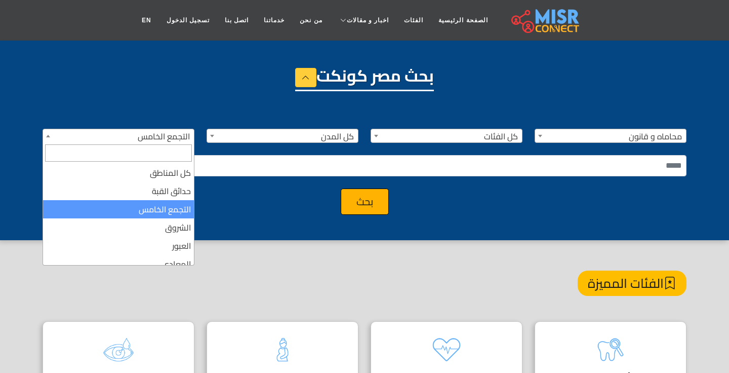
click at [167, 138] on span "التجمع الخامس" at bounding box center [118, 136] width 151 height 14
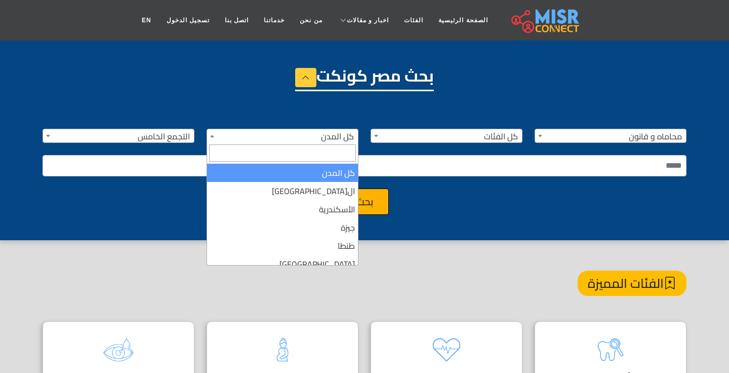
click at [313, 130] on span "كل المدن" at bounding box center [282, 136] width 151 height 14
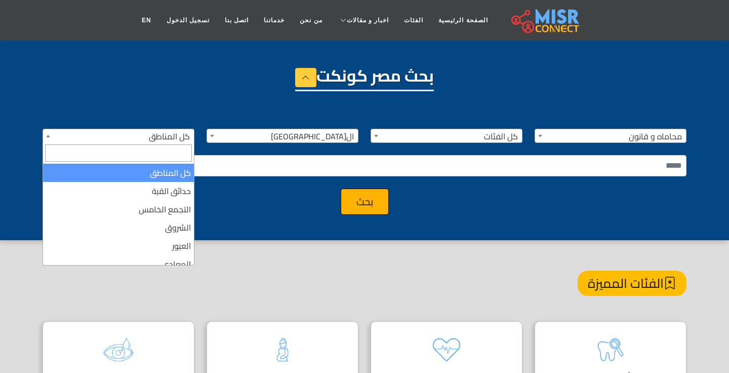
click at [178, 136] on span "كل المناطق" at bounding box center [118, 136] width 151 height 14
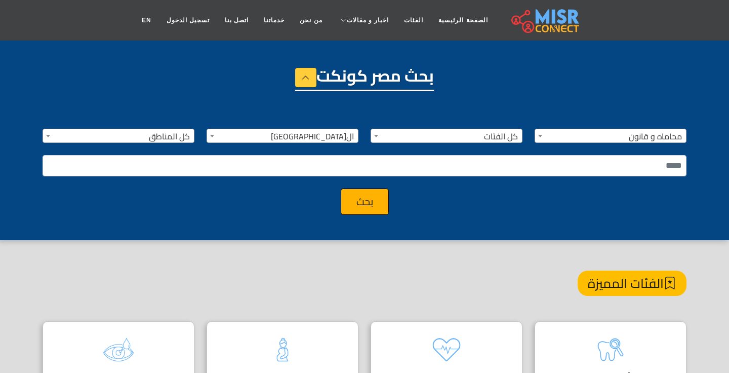
click at [481, 143] on div "**********" at bounding box center [364, 165] width 656 height 98
click at [312, 126] on div "**********" at bounding box center [364, 165] width 656 height 98
click at [167, 126] on div "**********" at bounding box center [364, 165] width 656 height 98
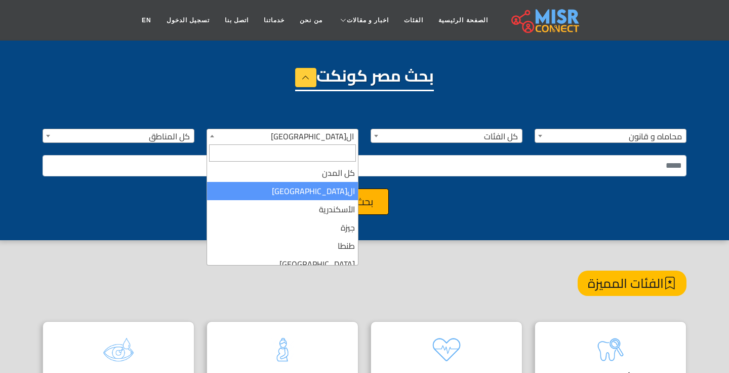
click at [256, 131] on span "القاهرة" at bounding box center [282, 136] width 151 height 14
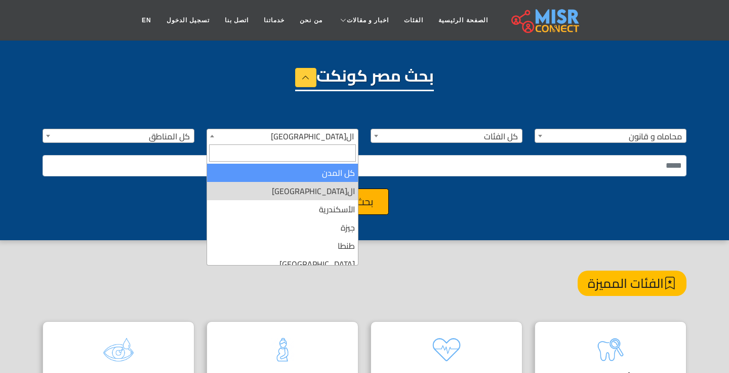
select select "***"
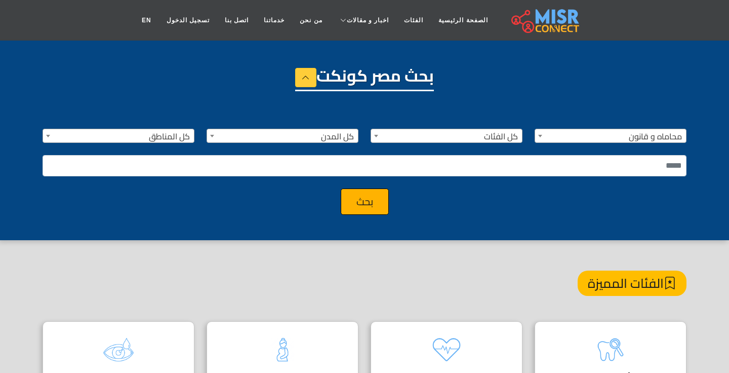
click at [175, 132] on span "كل المناطق" at bounding box center [118, 136] width 151 height 14
click at [535, 5] on link at bounding box center [545, 20] width 83 height 35
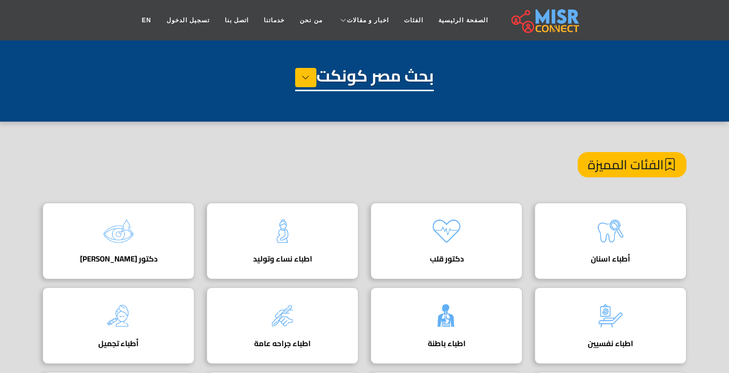
click at [373, 76] on h1 "بحث مصر كونكت" at bounding box center [364, 78] width 139 height 25
click at [306, 76] on icon at bounding box center [306, 77] width 8 height 15
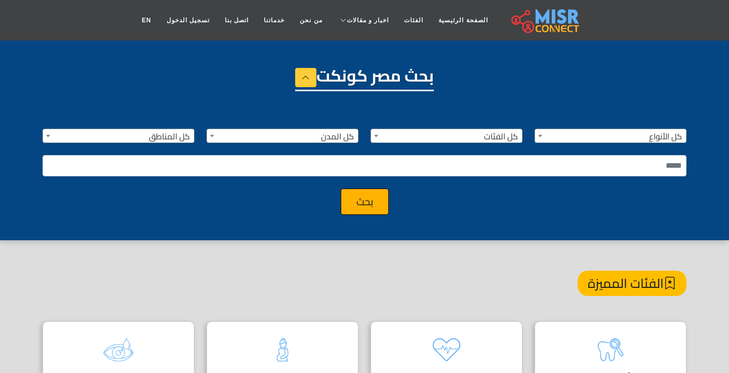
click at [91, 115] on div "بحث مصر كونكت" at bounding box center [365, 91] width 644 height 51
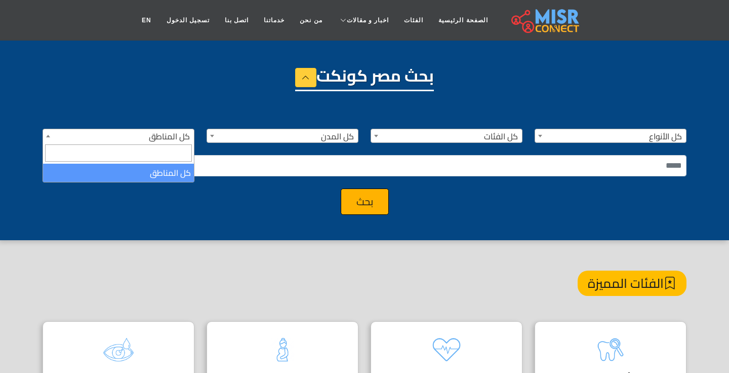
click at [155, 142] on span "كل المناطق" at bounding box center [118, 136] width 151 height 14
type input "*"
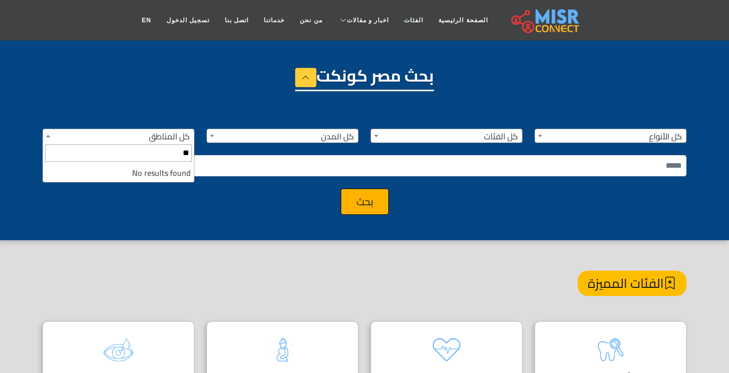
type input "*"
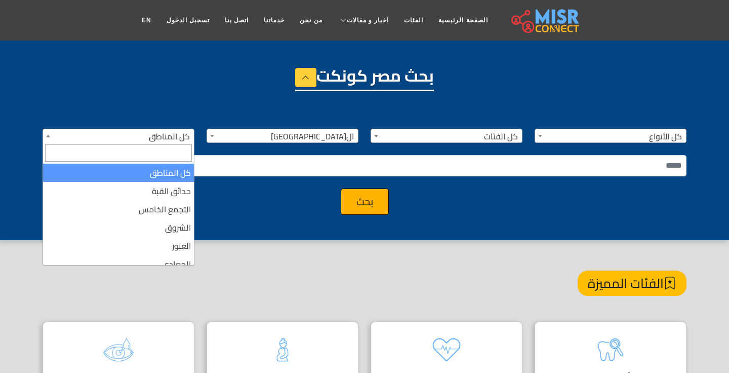
click at [176, 139] on span "كل المناطق" at bounding box center [118, 136] width 151 height 14
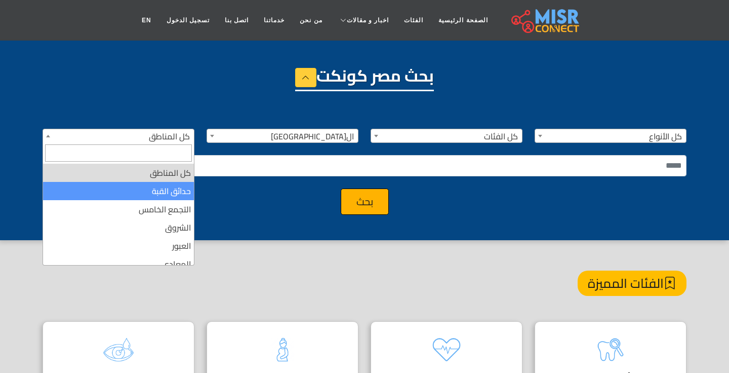
click at [309, 148] on div "**********" at bounding box center [364, 165] width 656 height 98
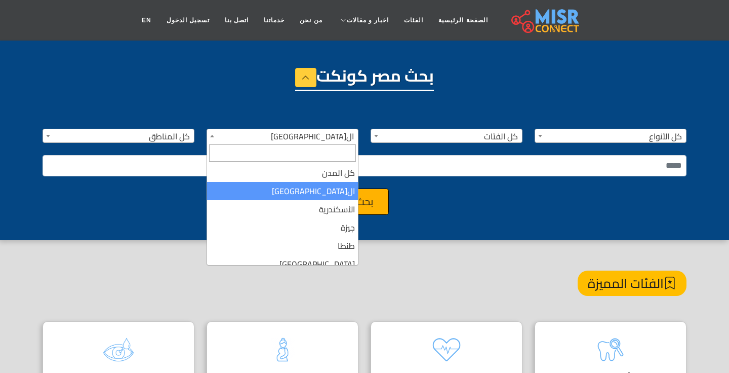
click at [322, 141] on span "القاهرة" at bounding box center [282, 136] width 151 height 14
click at [326, 162] on span at bounding box center [282, 152] width 151 height 21
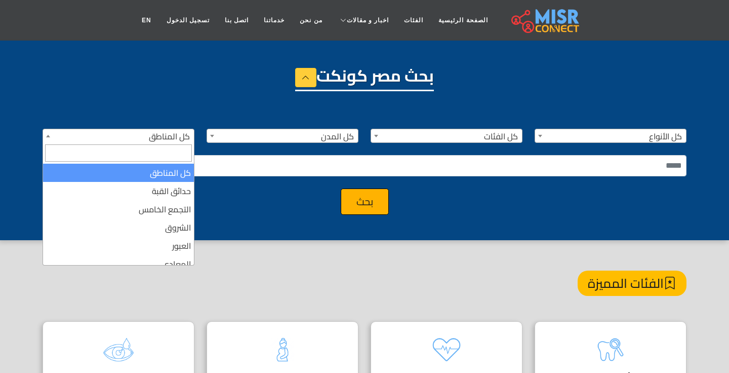
click at [177, 132] on span "كل المناطق" at bounding box center [118, 136] width 151 height 14
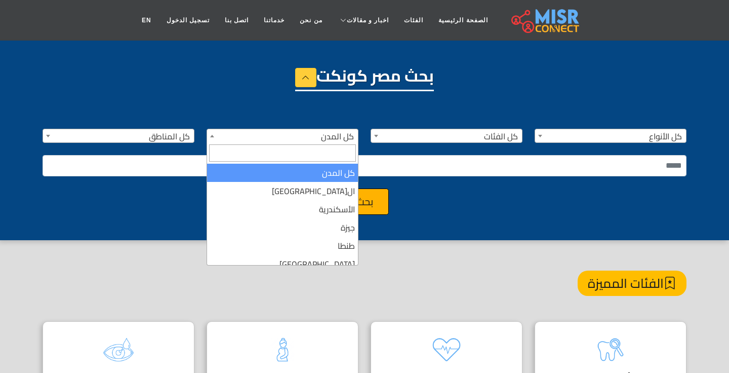
click at [295, 136] on span "كل المدن" at bounding box center [282, 136] width 151 height 14
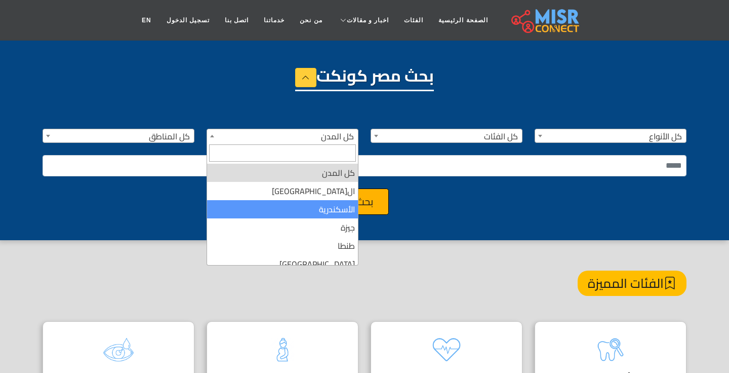
select select "*"
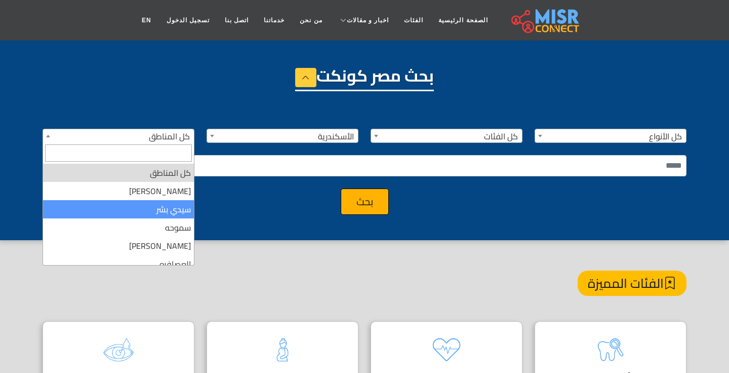
click at [472, 123] on div "**********" at bounding box center [364, 165] width 656 height 98
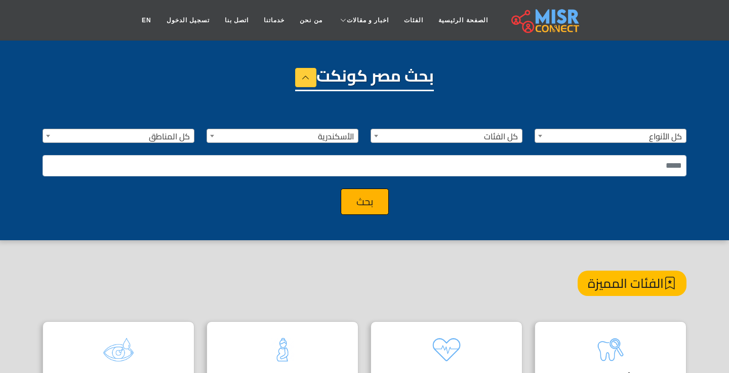
click at [471, 144] on div "**********" at bounding box center [364, 165] width 656 height 98
click at [482, 135] on span "كل الفئات" at bounding box center [446, 136] width 151 height 14
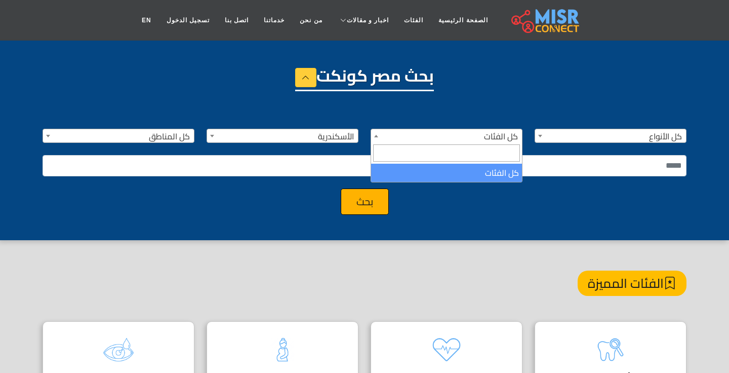
click at [480, 121] on div "**********" at bounding box center [364, 165] width 656 height 98
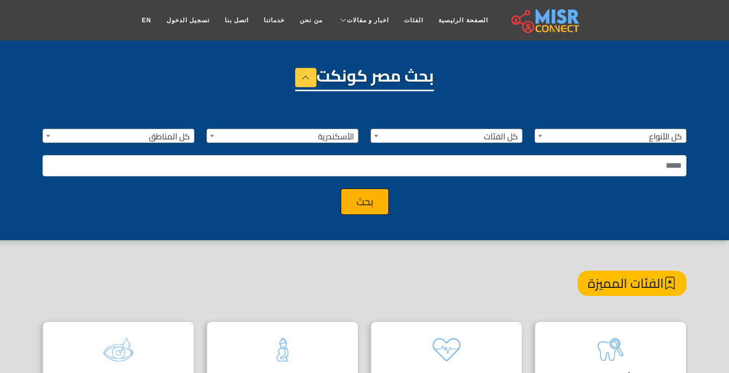
click at [436, 140] on span "كل الفئات" at bounding box center [446, 136] width 151 height 14
click at [639, 120] on div "**********" at bounding box center [364, 165] width 656 height 98
click at [633, 136] on span "كل الأنواع" at bounding box center [610, 136] width 151 height 14
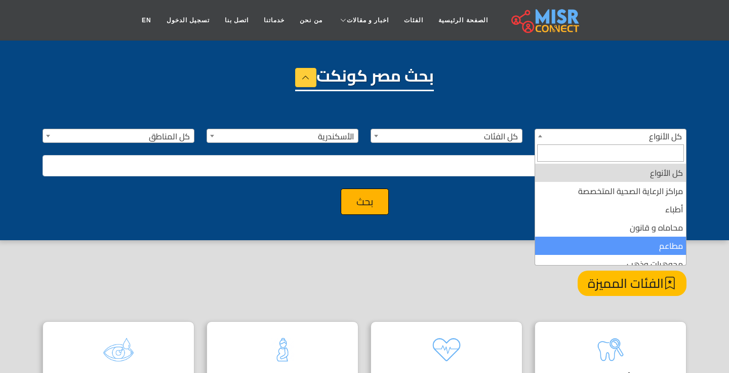
select select "**********"
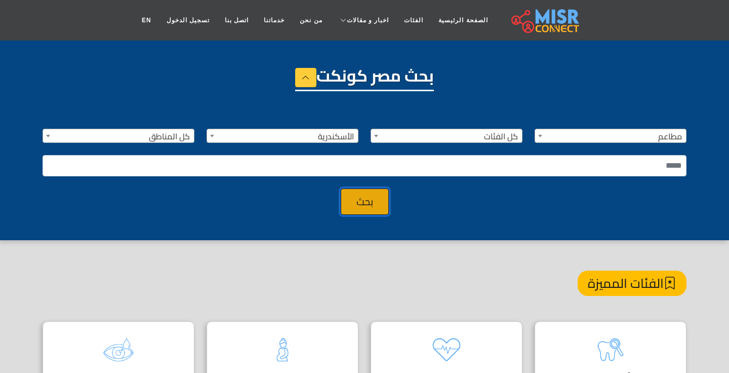
click at [379, 210] on button "بحث" at bounding box center [365, 201] width 48 height 26
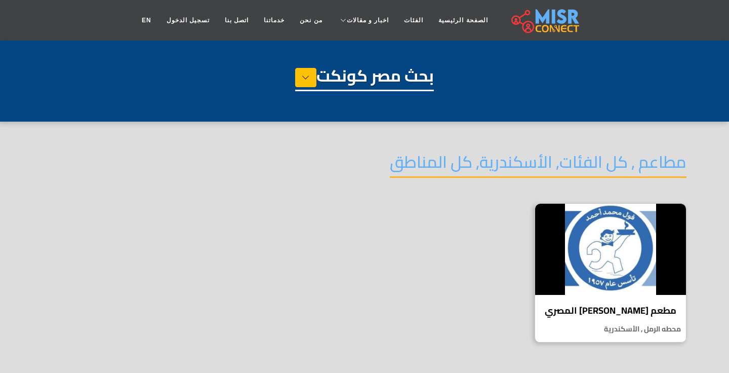
select select "**********"
select select "*"
click at [305, 86] on button at bounding box center [305, 77] width 21 height 19
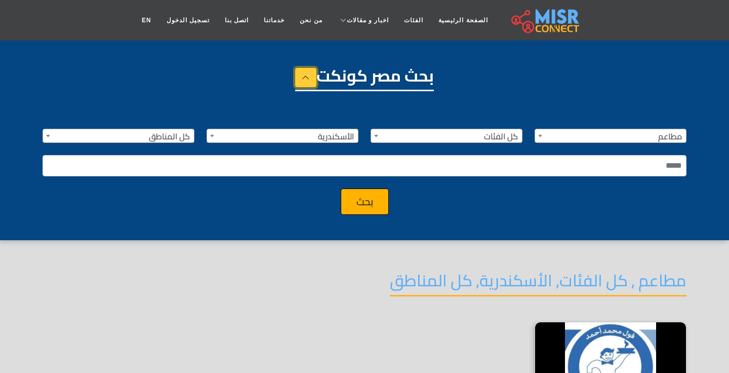
click at [305, 86] on button at bounding box center [305, 77] width 21 height 19
